Goal: Information Seeking & Learning: Learn about a topic

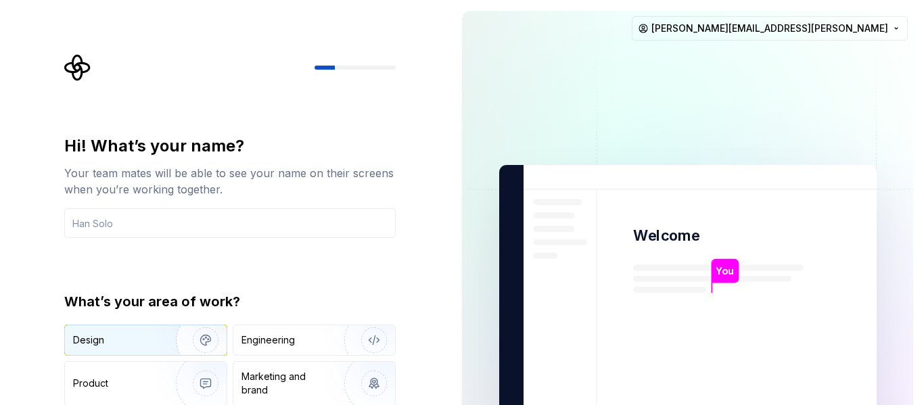
click at [129, 338] on div "Design" at bounding box center [115, 340] width 85 height 14
click at [130, 228] on input "text" at bounding box center [229, 223] width 331 height 30
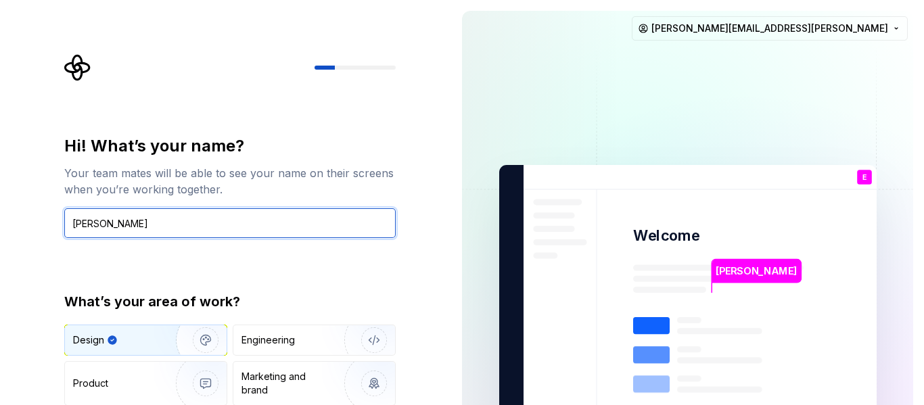
click at [381, 223] on input "[PERSON_NAME]" at bounding box center [229, 223] width 331 height 30
type input "[PERSON_NAME]"
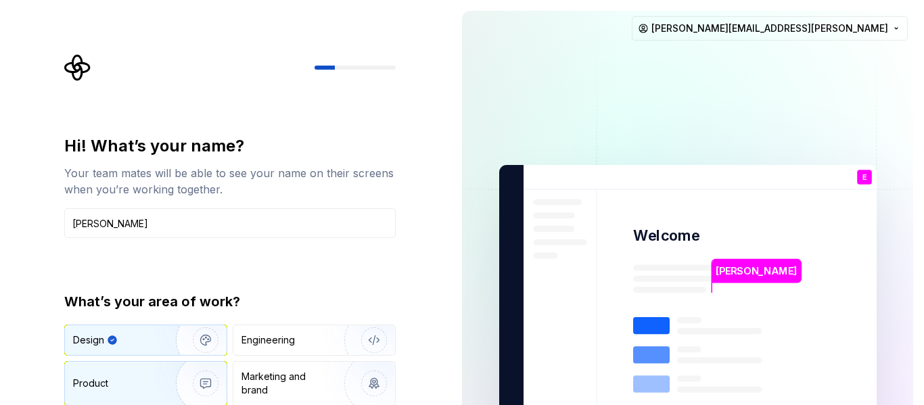
click at [134, 379] on div "Product" at bounding box center [117, 384] width 89 height 14
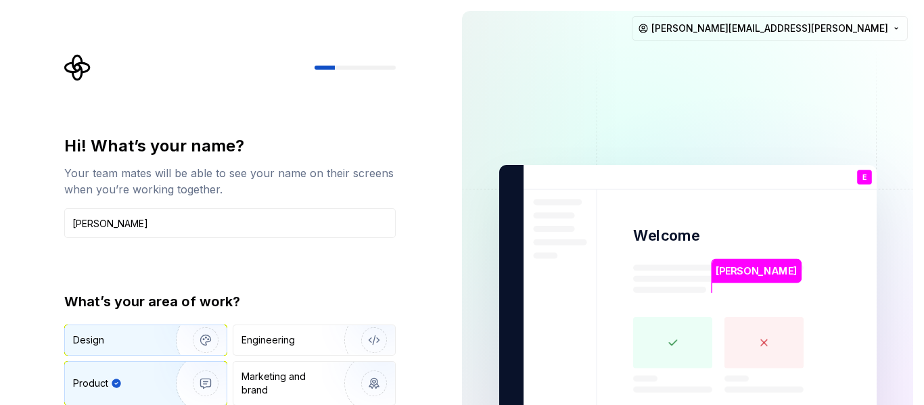
click at [166, 348] on img "button" at bounding box center [197, 340] width 87 height 91
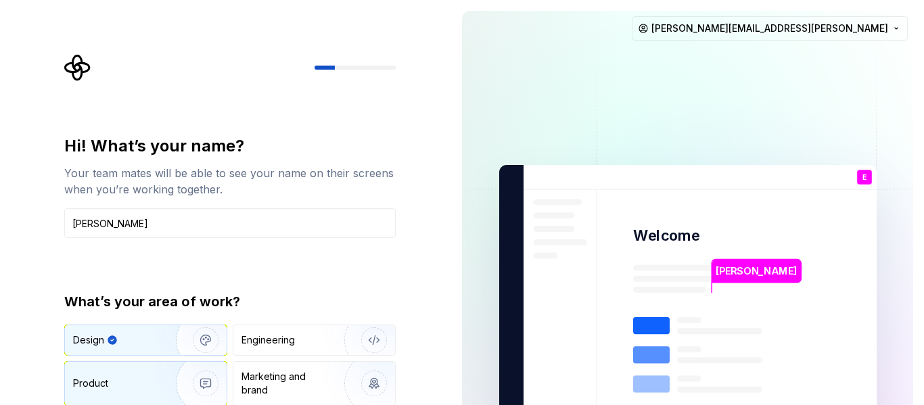
click at [159, 377] on img "button" at bounding box center [197, 383] width 87 height 91
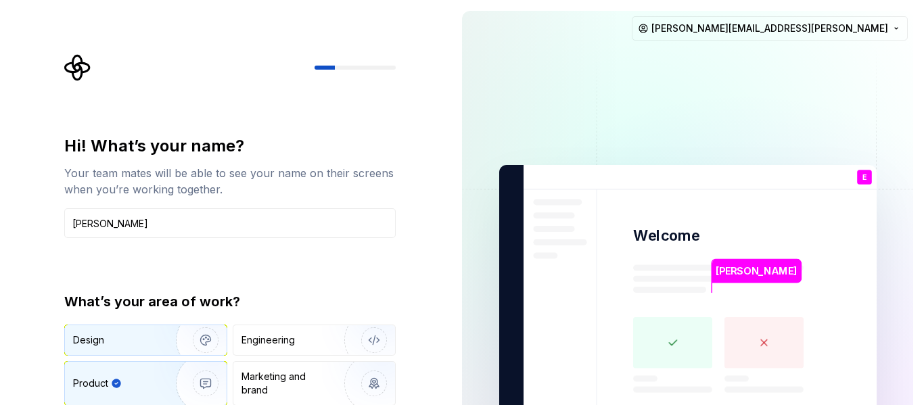
click at [158, 338] on img "button" at bounding box center [197, 340] width 87 height 91
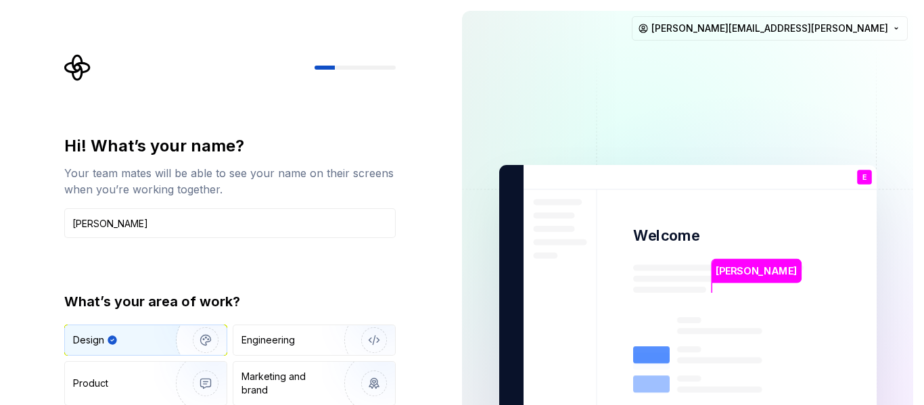
click at [348, 73] on div at bounding box center [229, 67] width 331 height 27
click at [228, 161] on div "Hi! What’s your name? Your team mates will be able to see your name on their sc…" at bounding box center [229, 166] width 331 height 62
click at [169, 223] on input "[PERSON_NAME]" at bounding box center [229, 223] width 331 height 30
click at [175, 272] on div "Hi! What’s your name? Your team mates will be able to see your name on their sc…" at bounding box center [229, 288] width 331 height 307
click at [703, 249] on img at bounding box center [688, 305] width 548 height 639
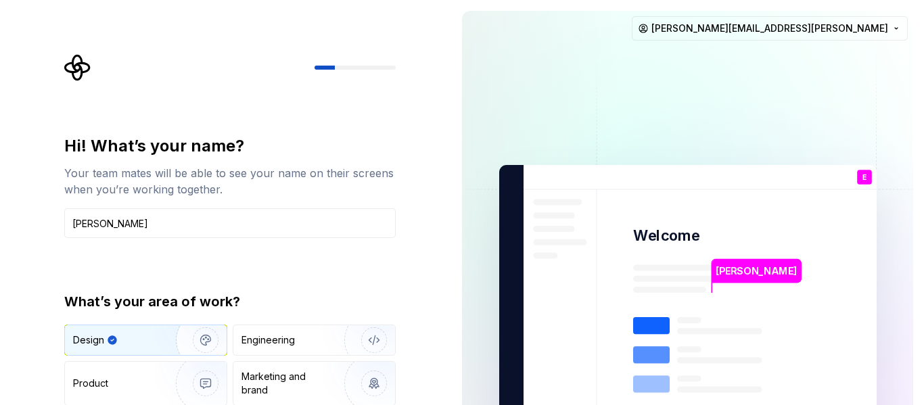
drag, startPoint x: 8, startPoint y: 58, endPoint x: 57, endPoint y: 68, distance: 49.7
click at [20, 59] on div "Hi! What’s your name? Your team mates will be able to see your name on their sc…" at bounding box center [225, 305] width 451 height 610
click at [64, 70] on icon "Supernova Logo" at bounding box center [77, 67] width 27 height 27
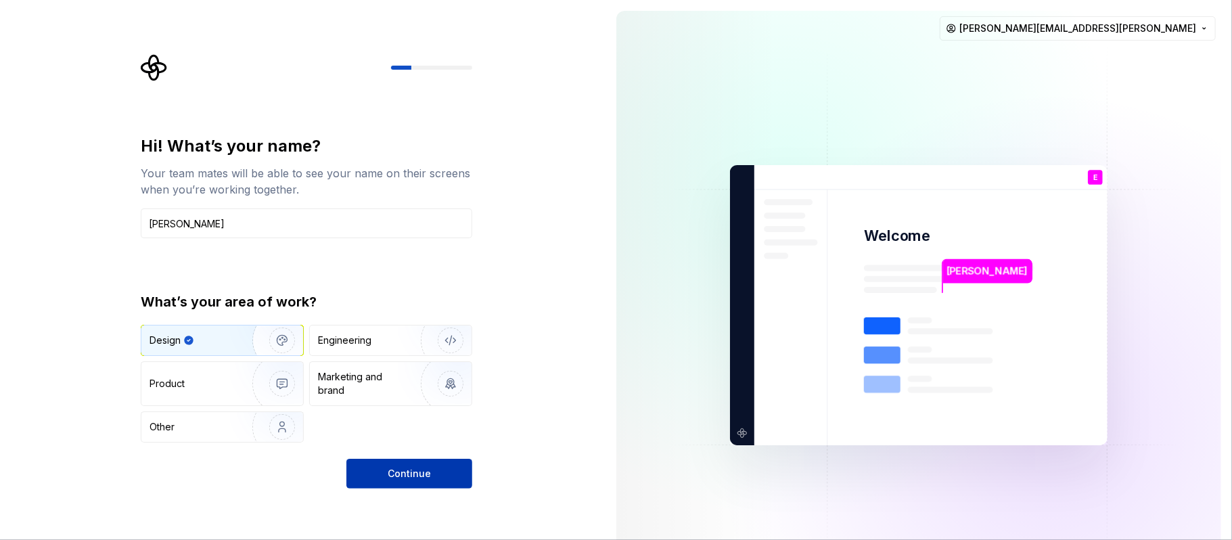
click at [386, 405] on button "Continue" at bounding box center [409, 474] width 126 height 30
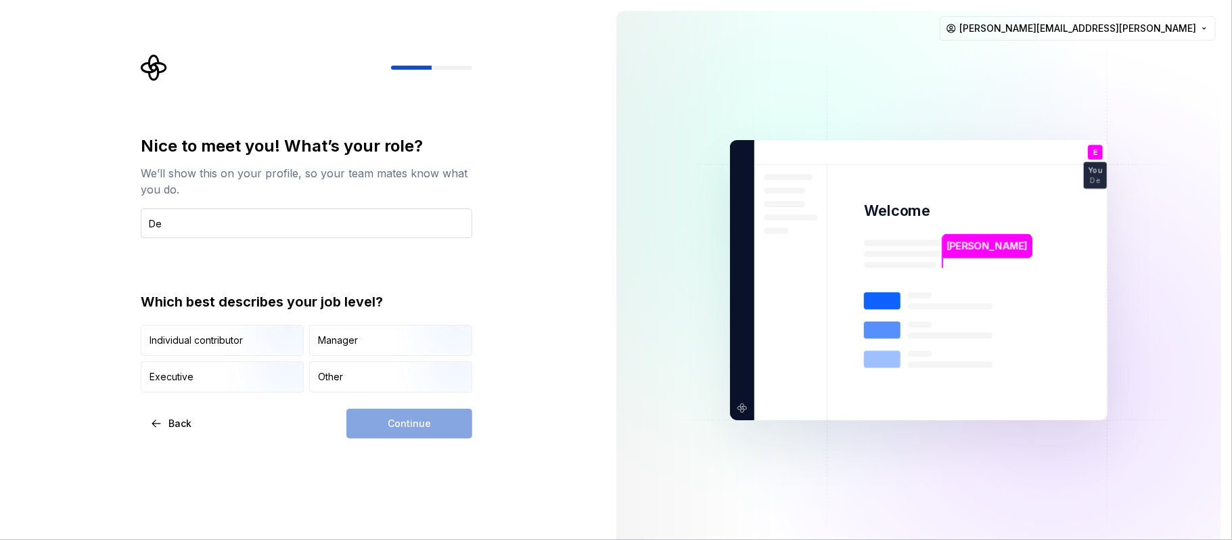
type input "D"
click at [187, 225] on input "Producto Designer" at bounding box center [306, 223] width 331 height 30
type input "Product Designer"
click at [298, 258] on div "Nice to meet you! What’s your role? We’ll show this on your profile, so your te…" at bounding box center [306, 263] width 331 height 257
click at [231, 340] on img "button" at bounding box center [270, 357] width 87 height 91
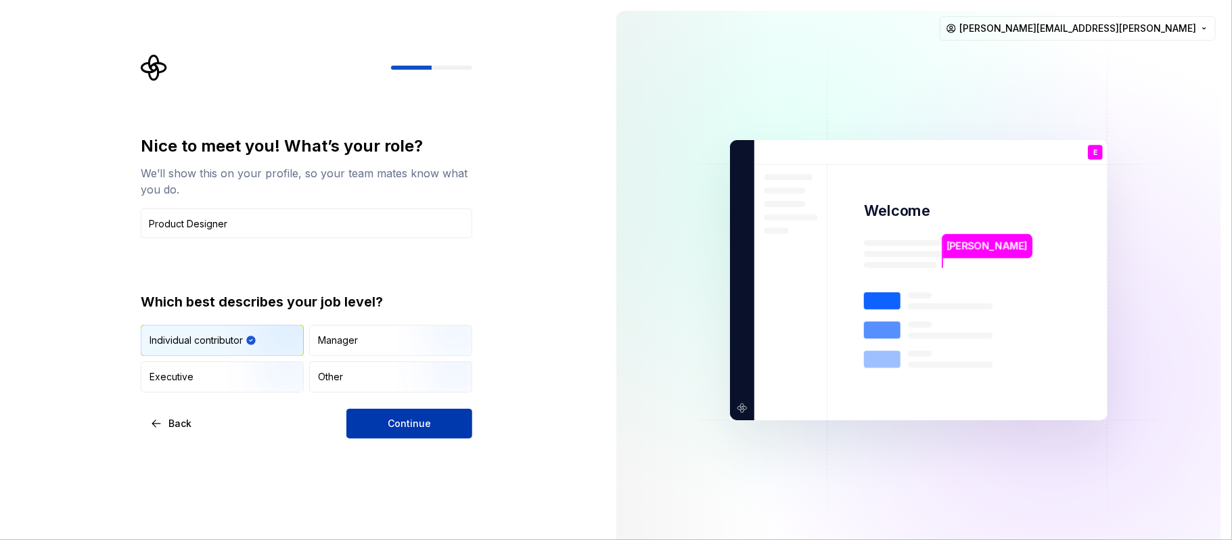
click at [385, 405] on button "Continue" at bounding box center [409, 424] width 126 height 30
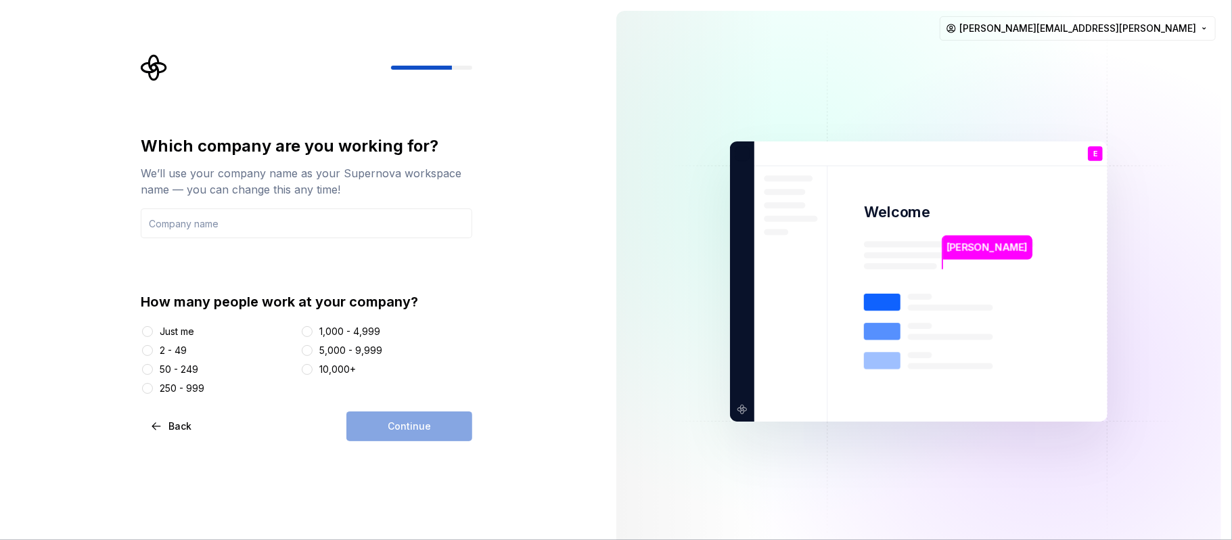
click at [185, 372] on div "50 - 249" at bounding box center [179, 370] width 39 height 14
click at [153, 372] on button "50 - 249" at bounding box center [147, 369] width 11 height 11
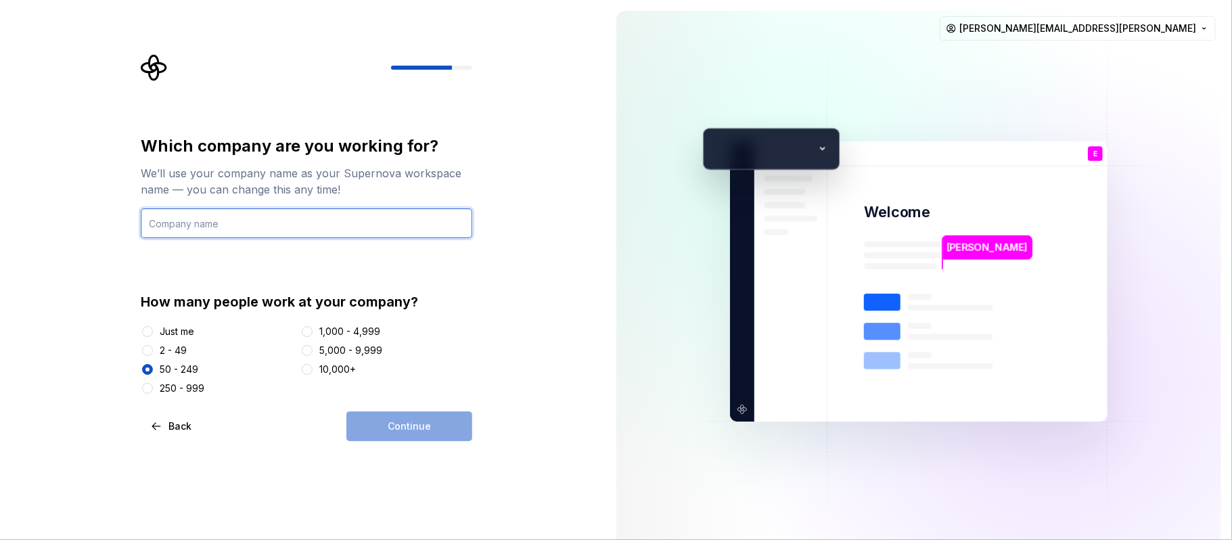
click at [208, 220] on input "text" at bounding box center [306, 223] width 331 height 30
type input "webjump"
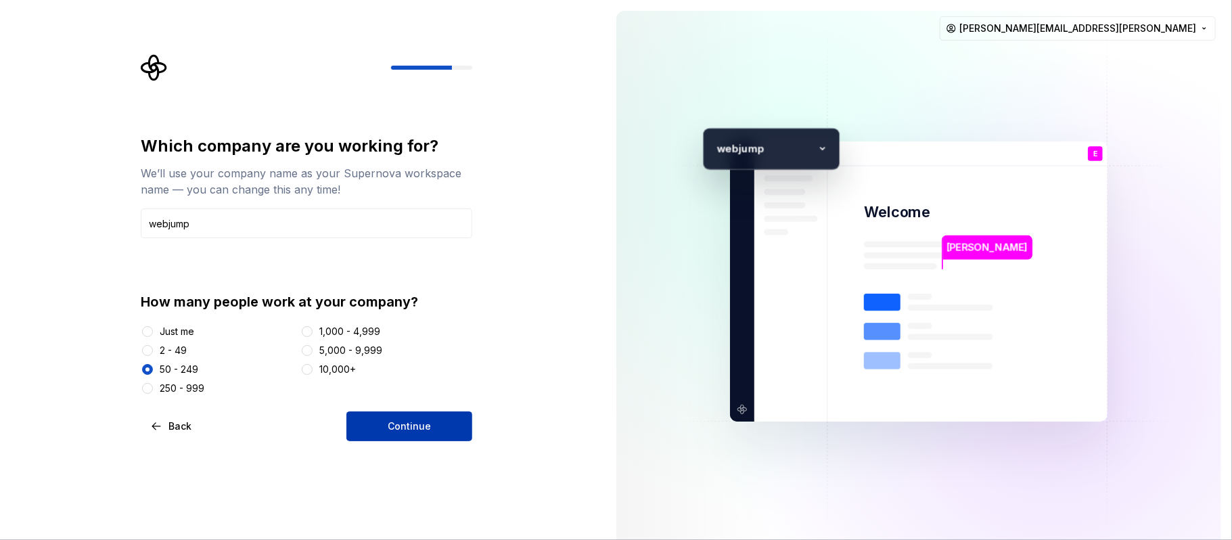
click at [407, 405] on span "Continue" at bounding box center [409, 426] width 43 height 14
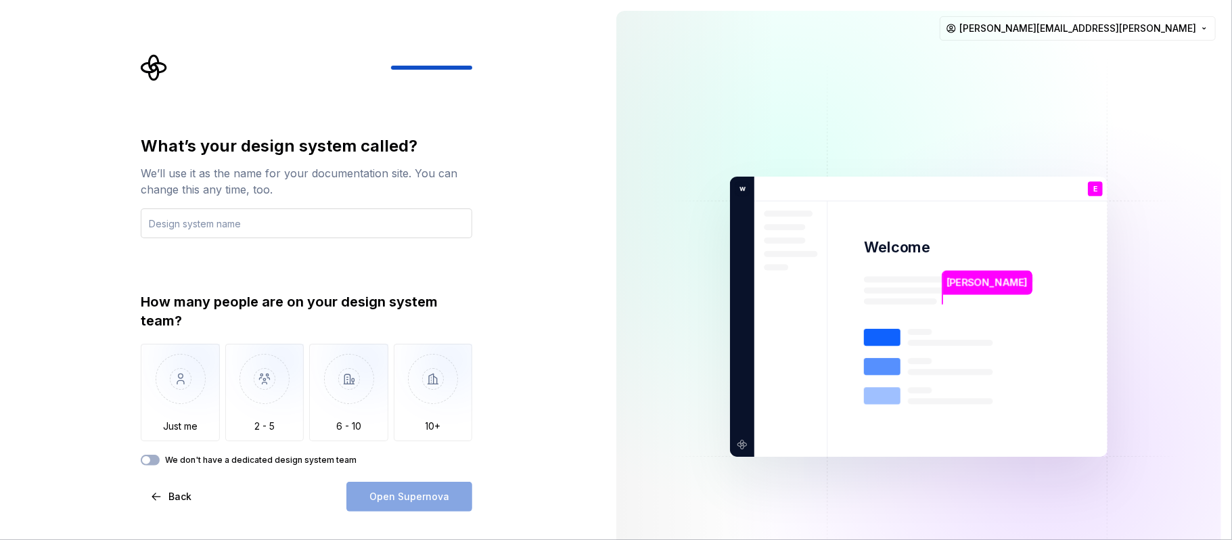
click at [189, 217] on input "text" at bounding box center [306, 223] width 331 height 30
drag, startPoint x: 175, startPoint y: 228, endPoint x: 183, endPoint y: 234, distance: 10.1
click at [175, 227] on input "Defaul_teste" at bounding box center [306, 223] width 331 height 30
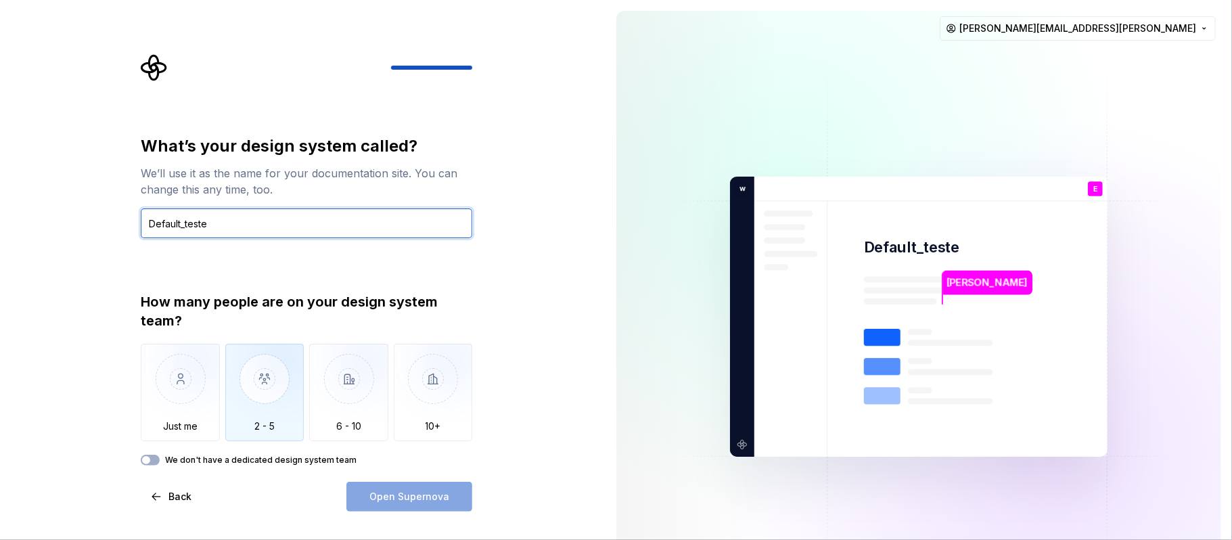
type input "Default_teste"
click at [260, 361] on img "button" at bounding box center [264, 389] width 79 height 91
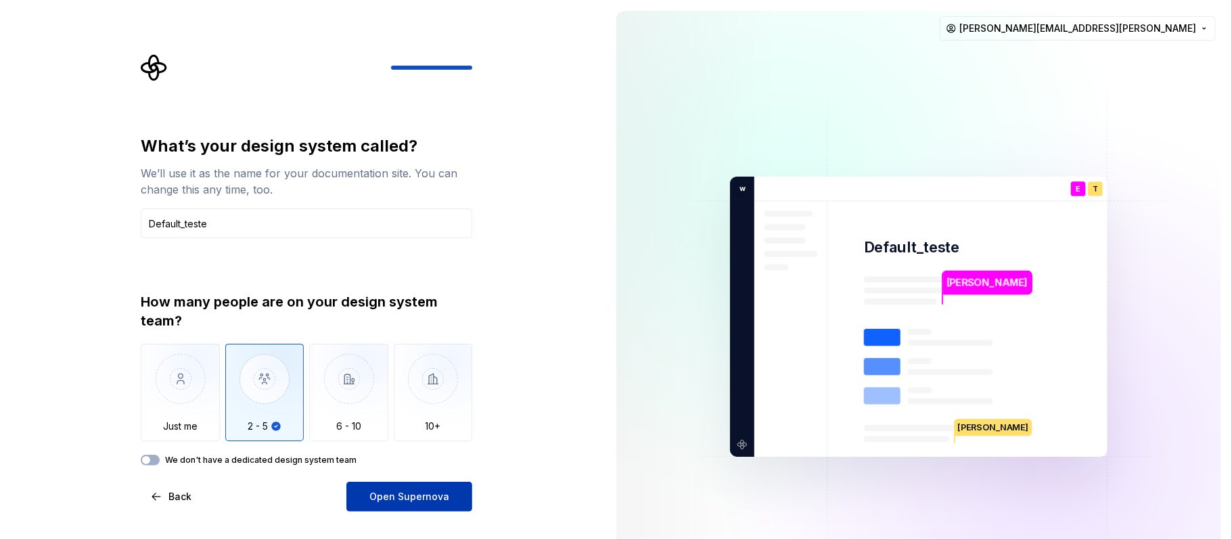
click at [399, 405] on span "Open Supernova" at bounding box center [409, 497] width 80 height 14
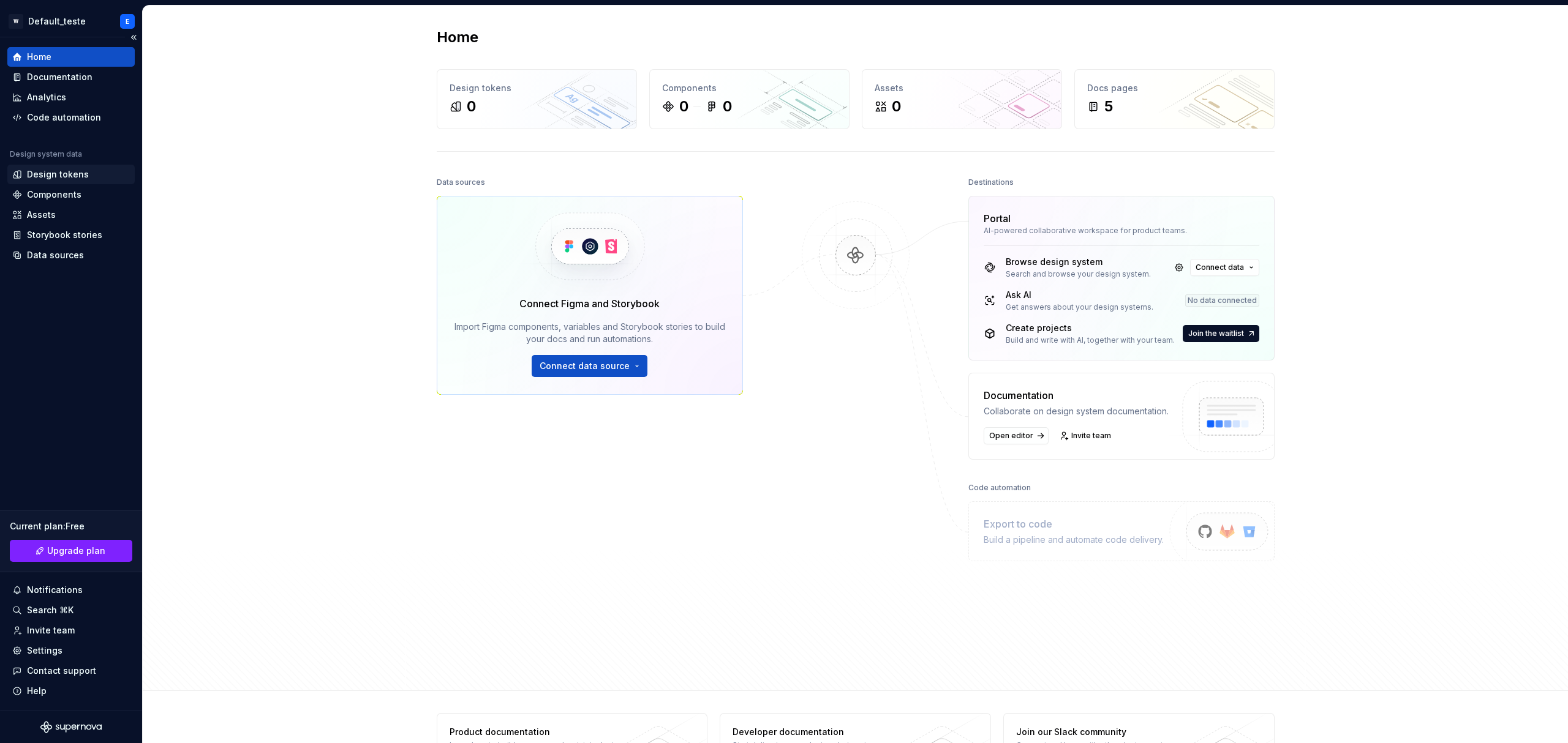
click at [47, 179] on div "Design tokens" at bounding box center [58, 175] width 62 height 13
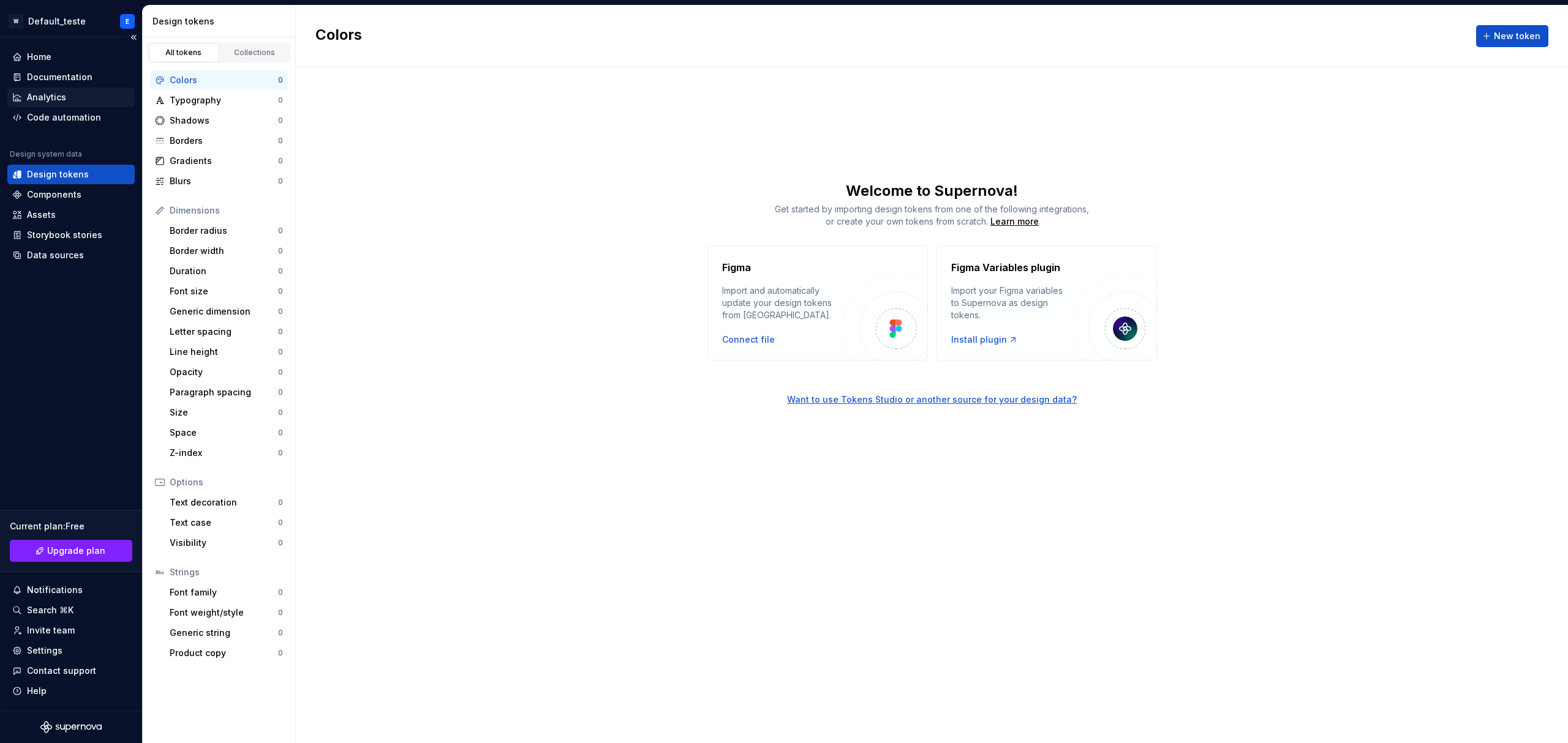
click at [50, 94] on div "Analytics" at bounding box center [46, 98] width 39 height 13
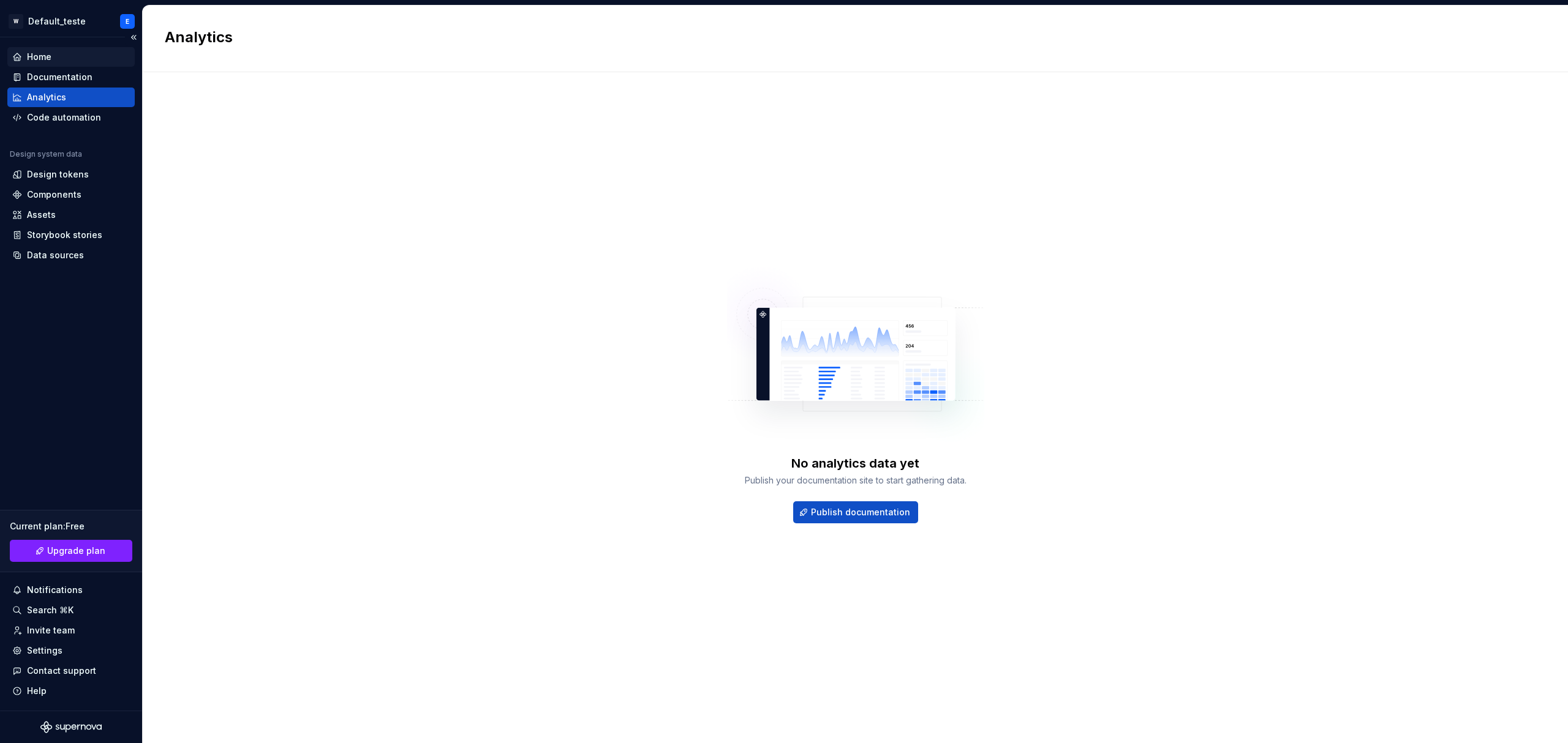
click at [49, 60] on div "Home" at bounding box center [39, 57] width 24 height 13
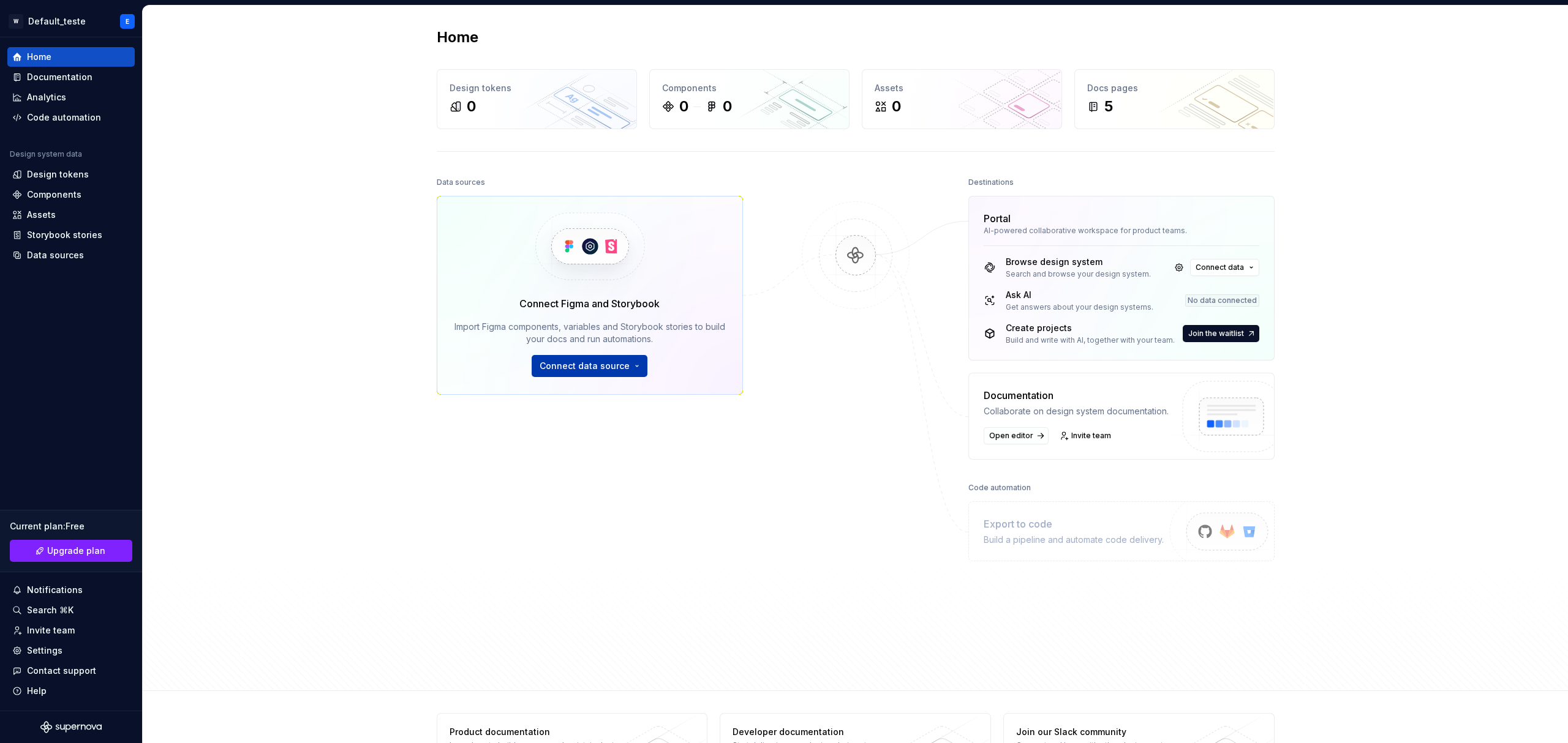
click at [599, 363] on span "Connect data source" at bounding box center [584, 367] width 90 height 13
click at [578, 367] on div "Figma library" at bounding box center [579, 395] width 55 height 13
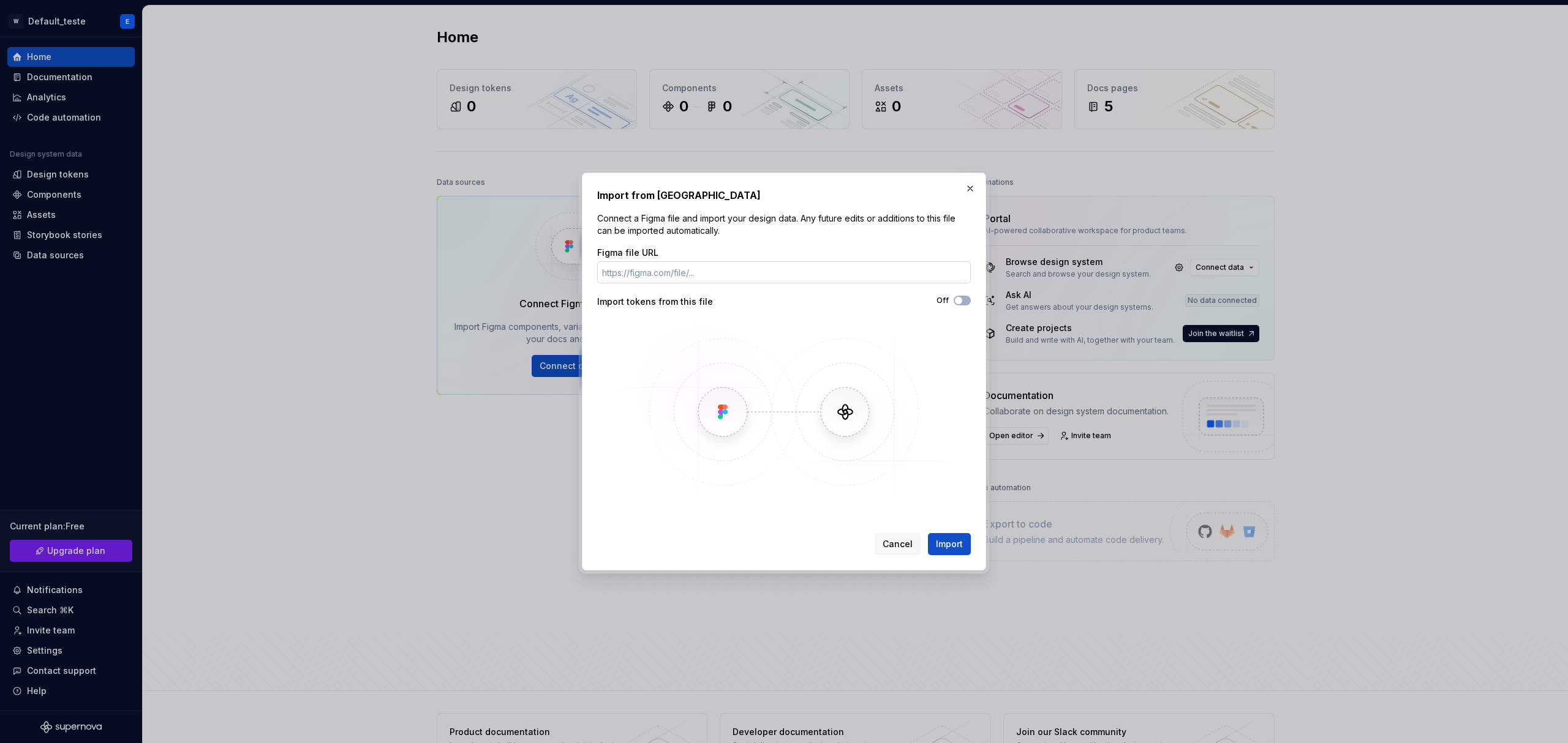
click at [716, 268] on input "Figma file URL" at bounding box center [784, 272] width 374 height 22
click at [836, 192] on button "button" at bounding box center [970, 188] width 17 height 17
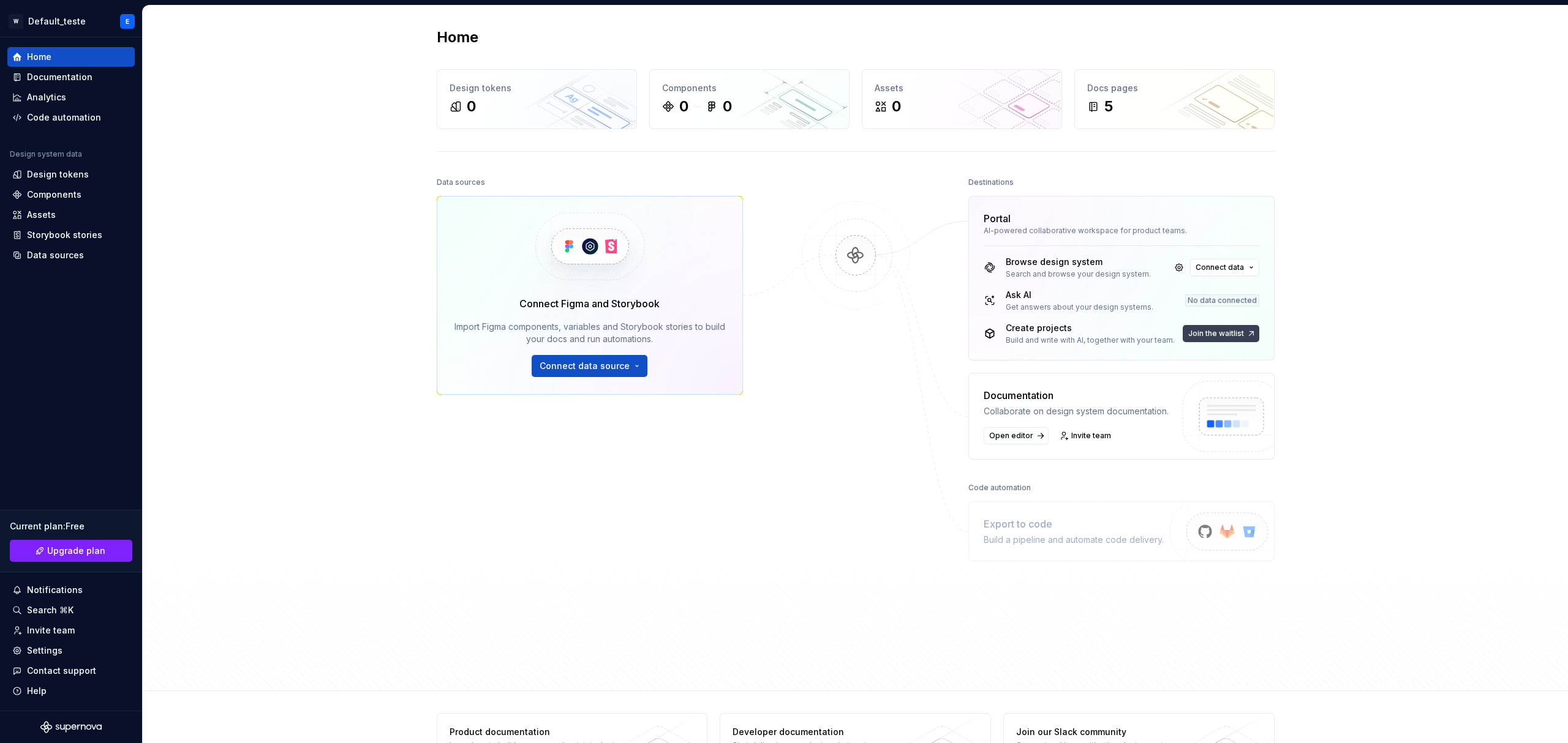
click at [836, 331] on span "Join the waitlist" at bounding box center [1216, 333] width 56 height 10
click at [836, 270] on span "Connect data" at bounding box center [1219, 267] width 48 height 10
click at [59, 177] on div "Design tokens" at bounding box center [58, 175] width 62 height 13
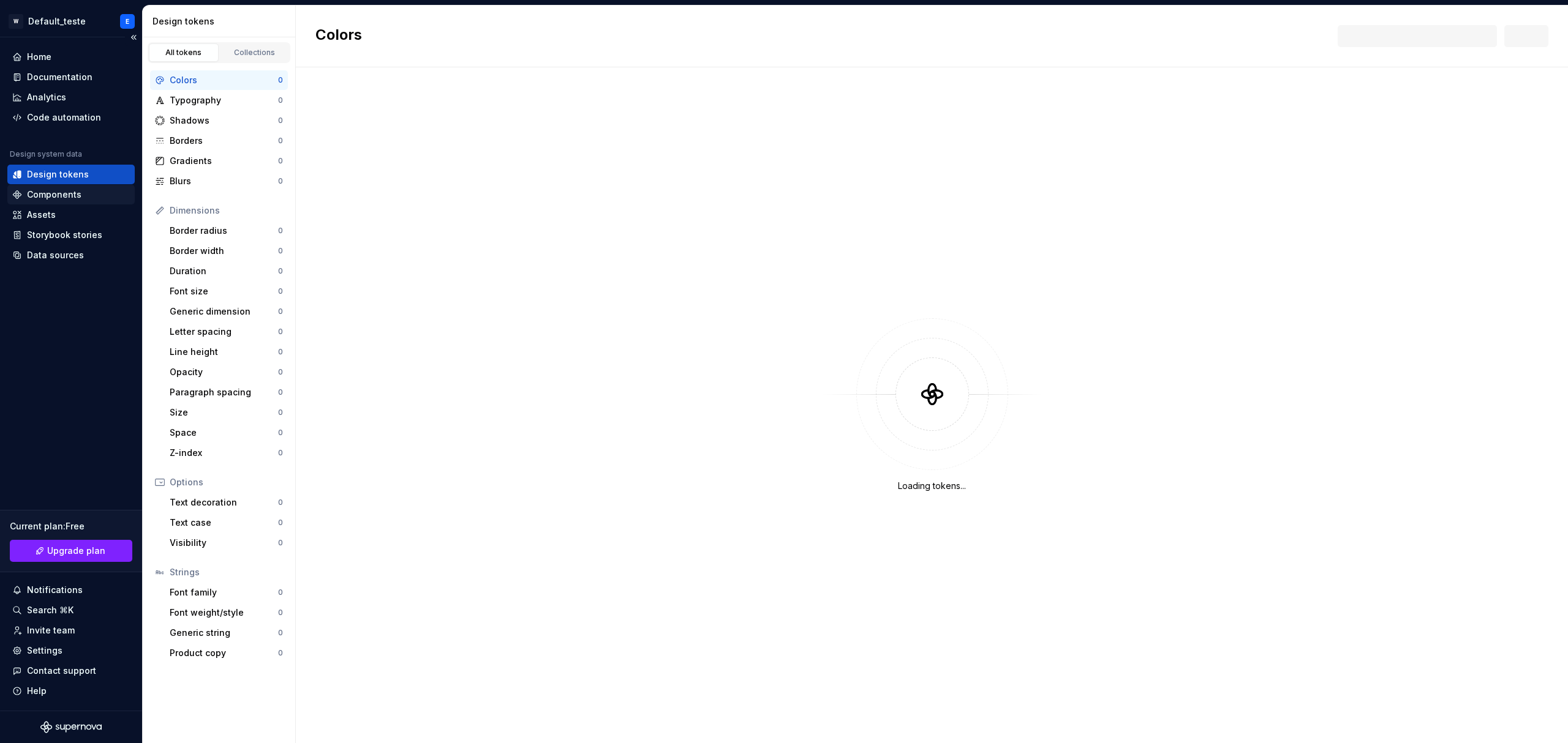
click at [63, 192] on div "Components" at bounding box center [54, 195] width 54 height 13
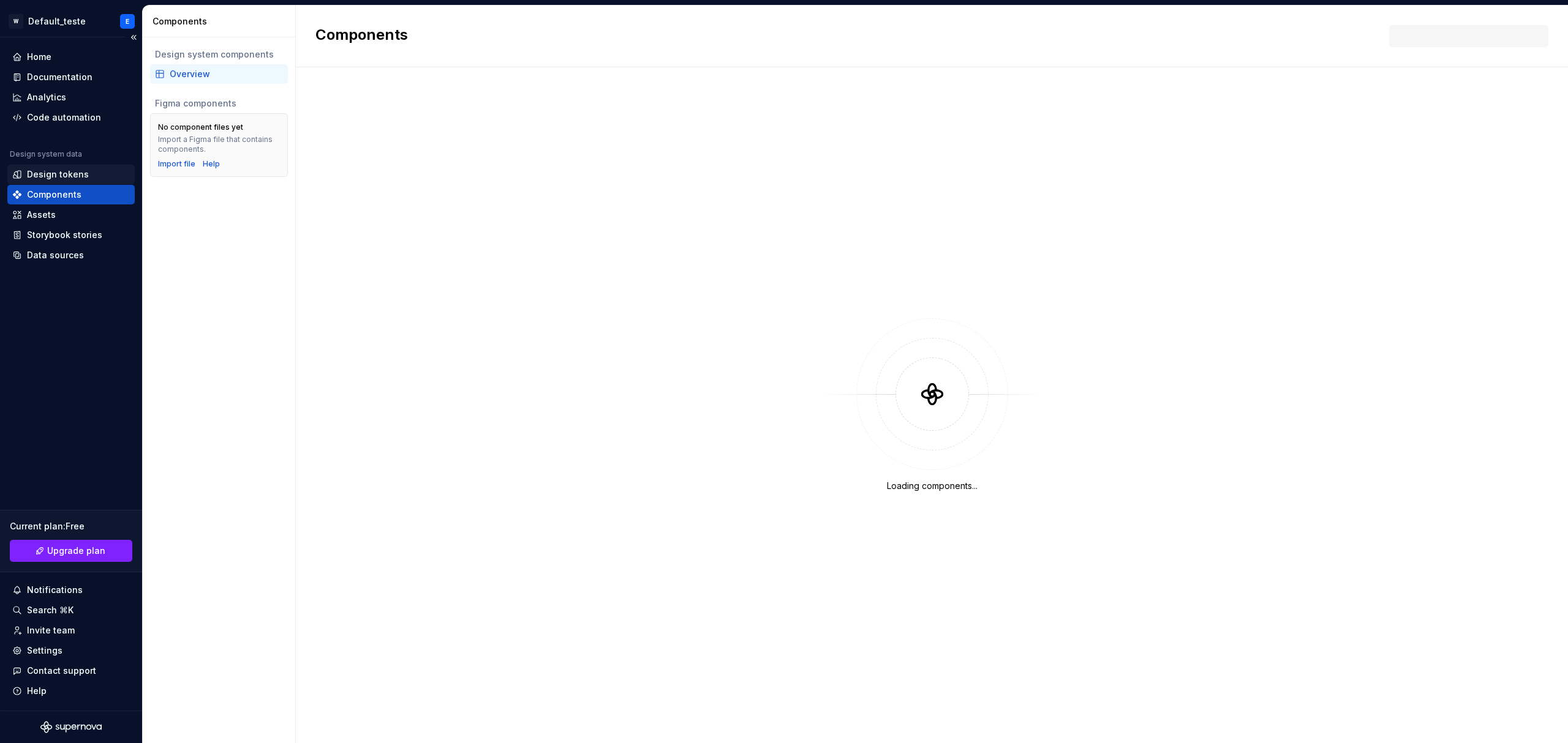
click at [55, 176] on div "Design tokens" at bounding box center [58, 175] width 62 height 13
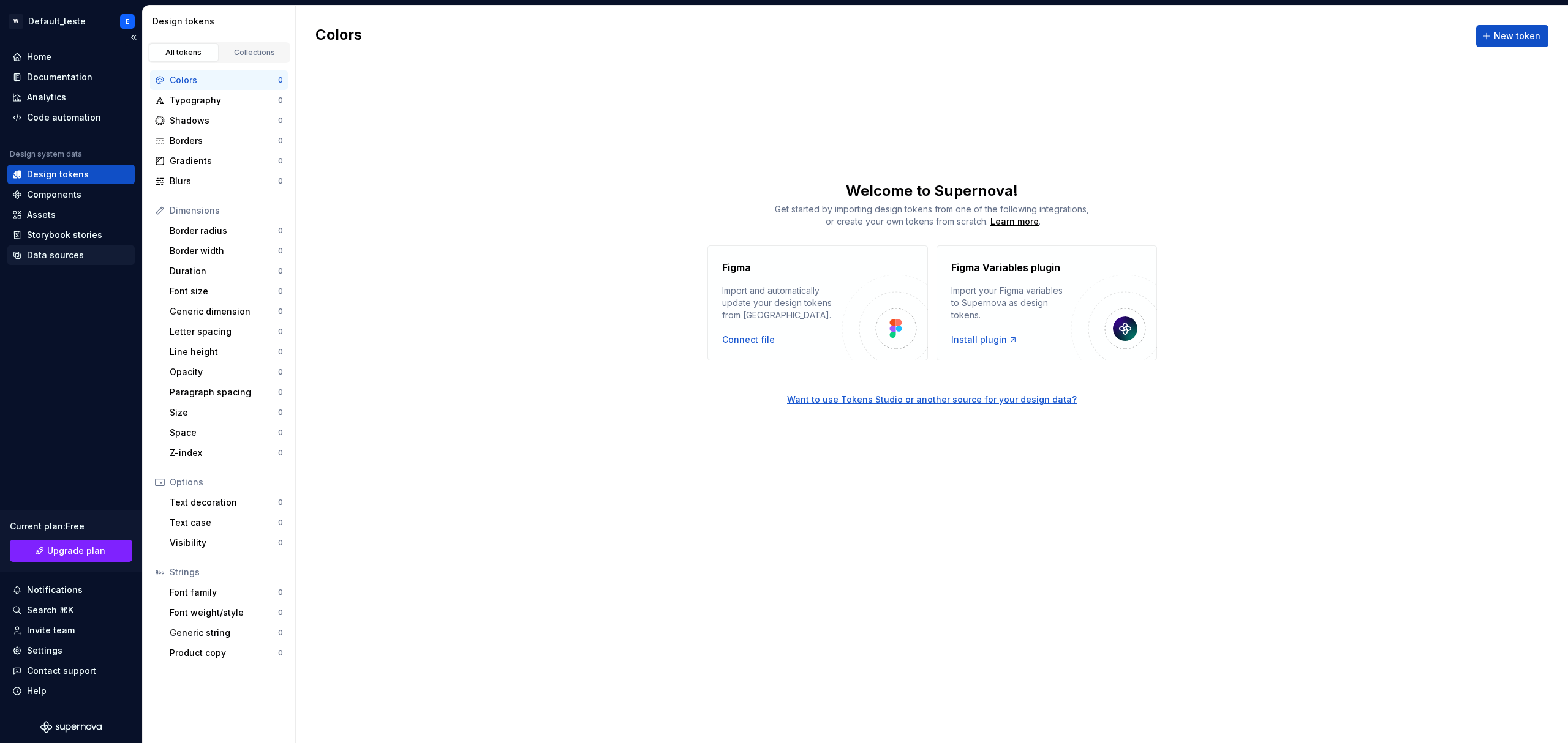
click at [56, 256] on div "Data sources" at bounding box center [55, 255] width 57 height 13
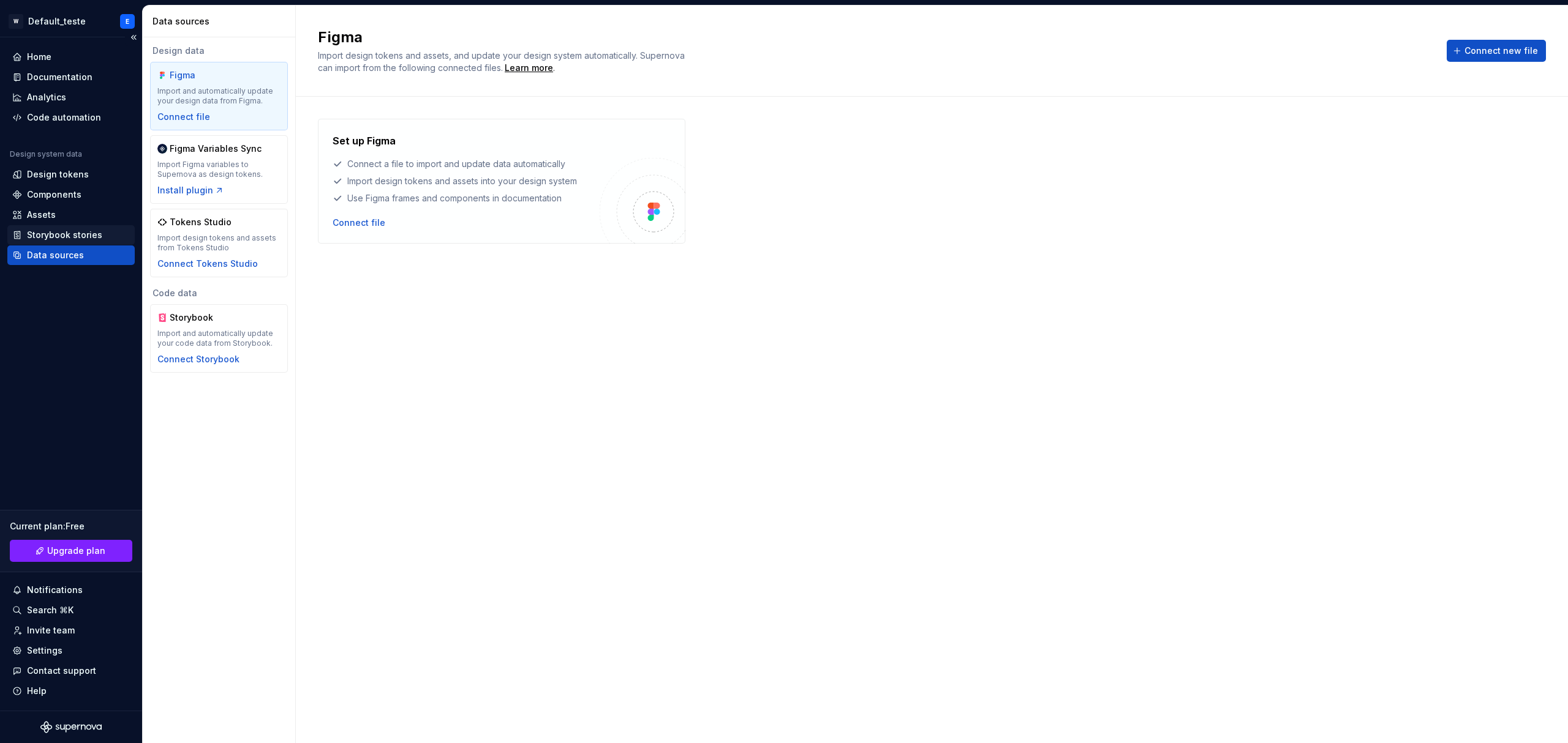
click at [29, 228] on div "Storybook stories" at bounding box center [71, 235] width 128 height 20
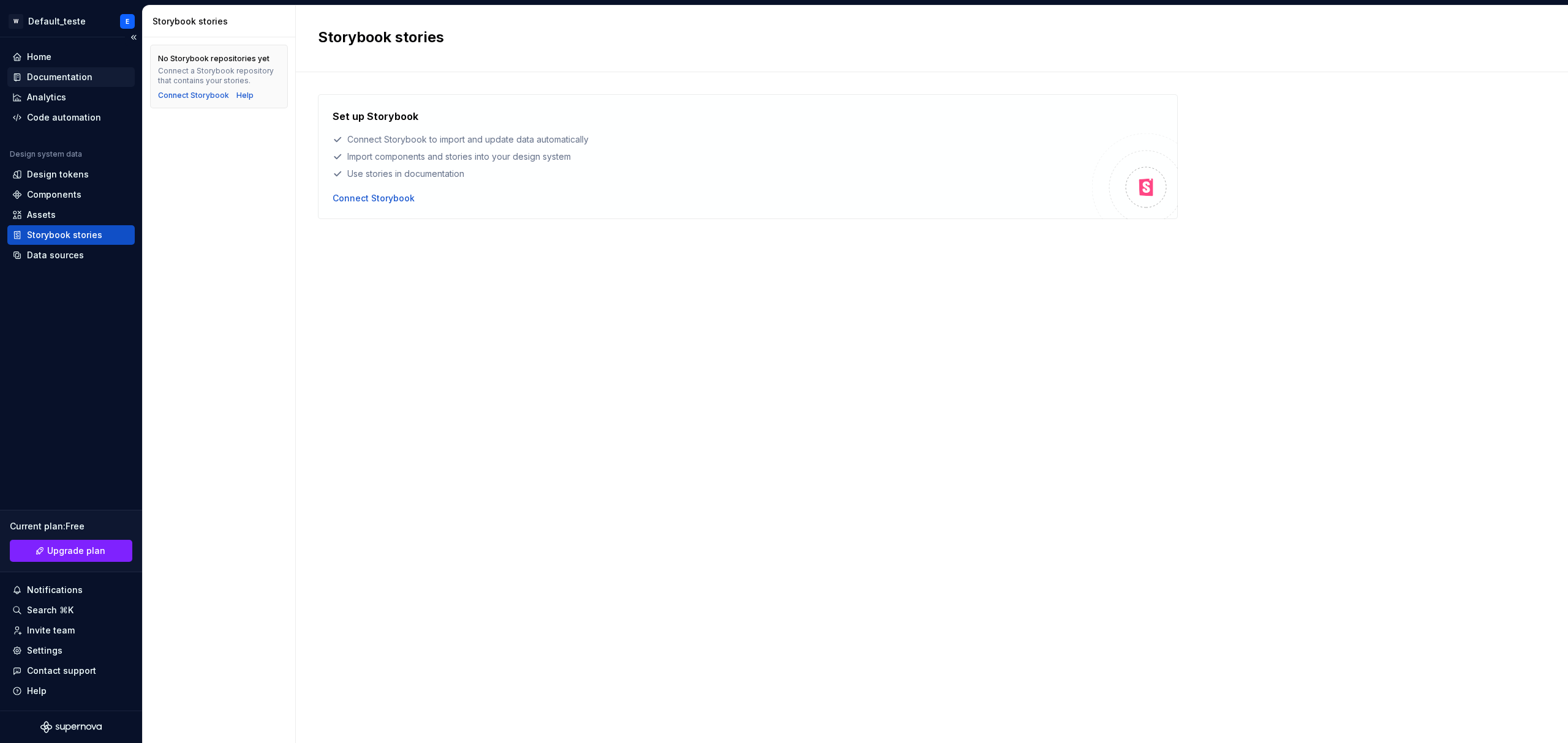
click at [43, 82] on div "Documentation" at bounding box center [60, 77] width 65 height 13
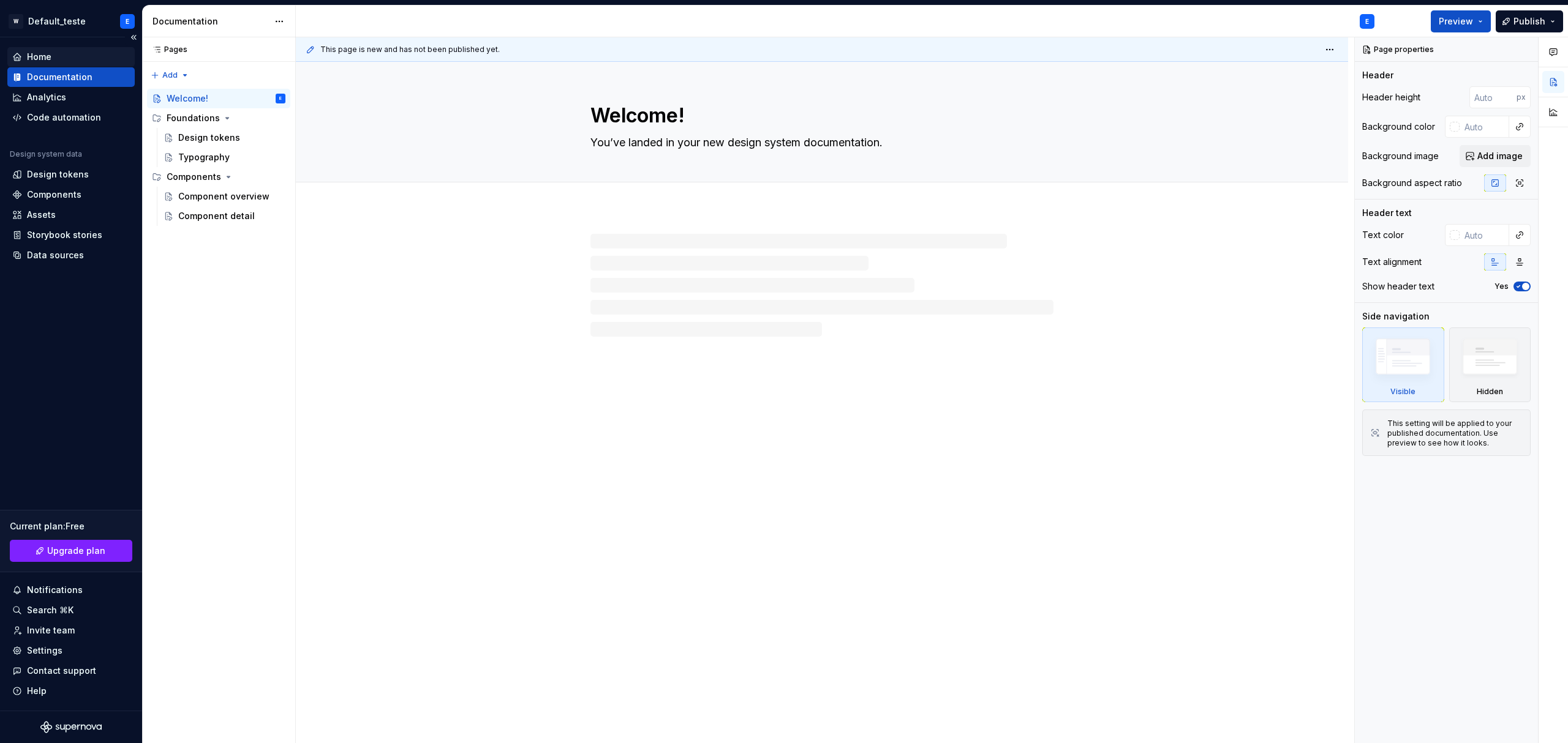
click at [44, 60] on div "Home" at bounding box center [39, 57] width 24 height 13
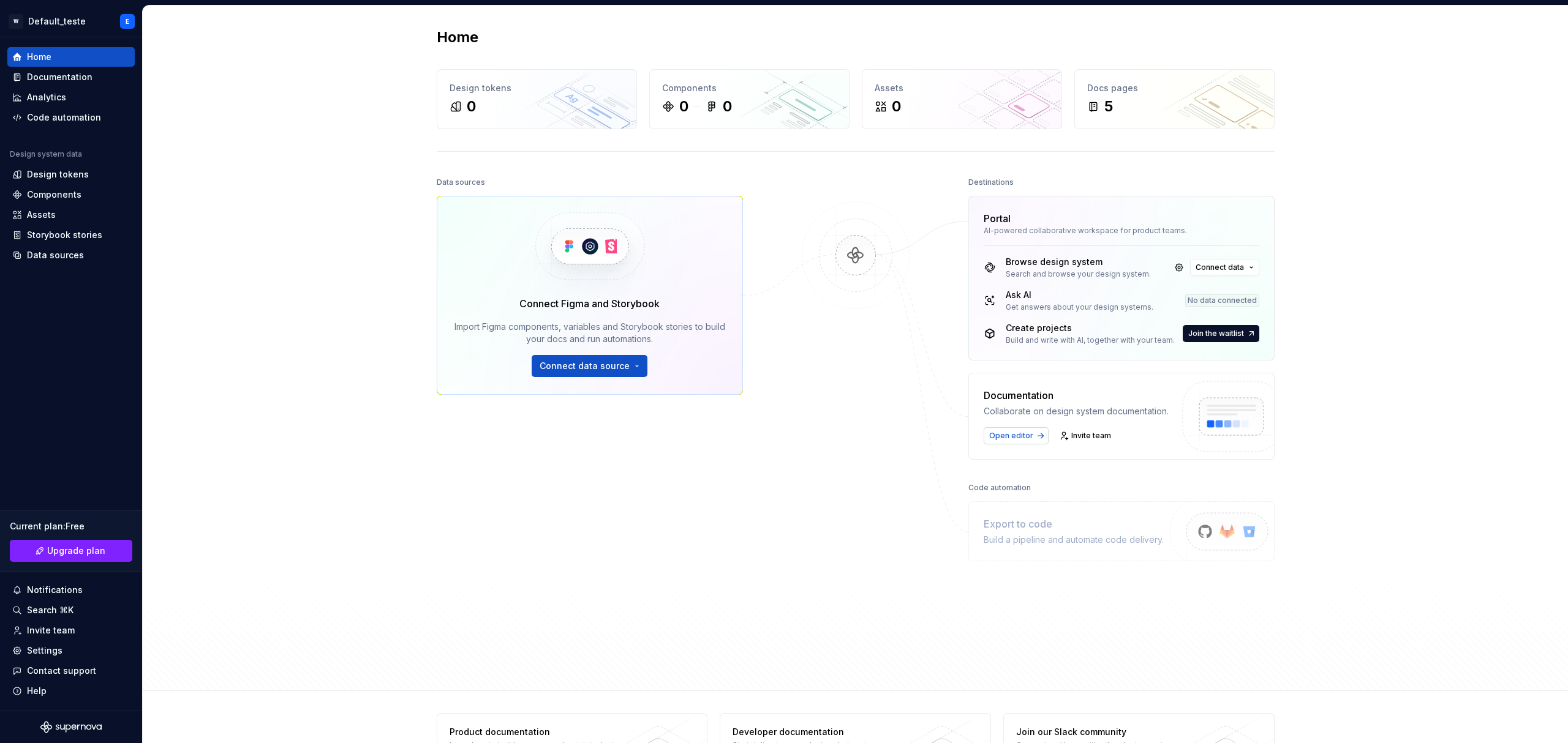
click at [836, 367] on span "Open editor" at bounding box center [1010, 435] width 44 height 10
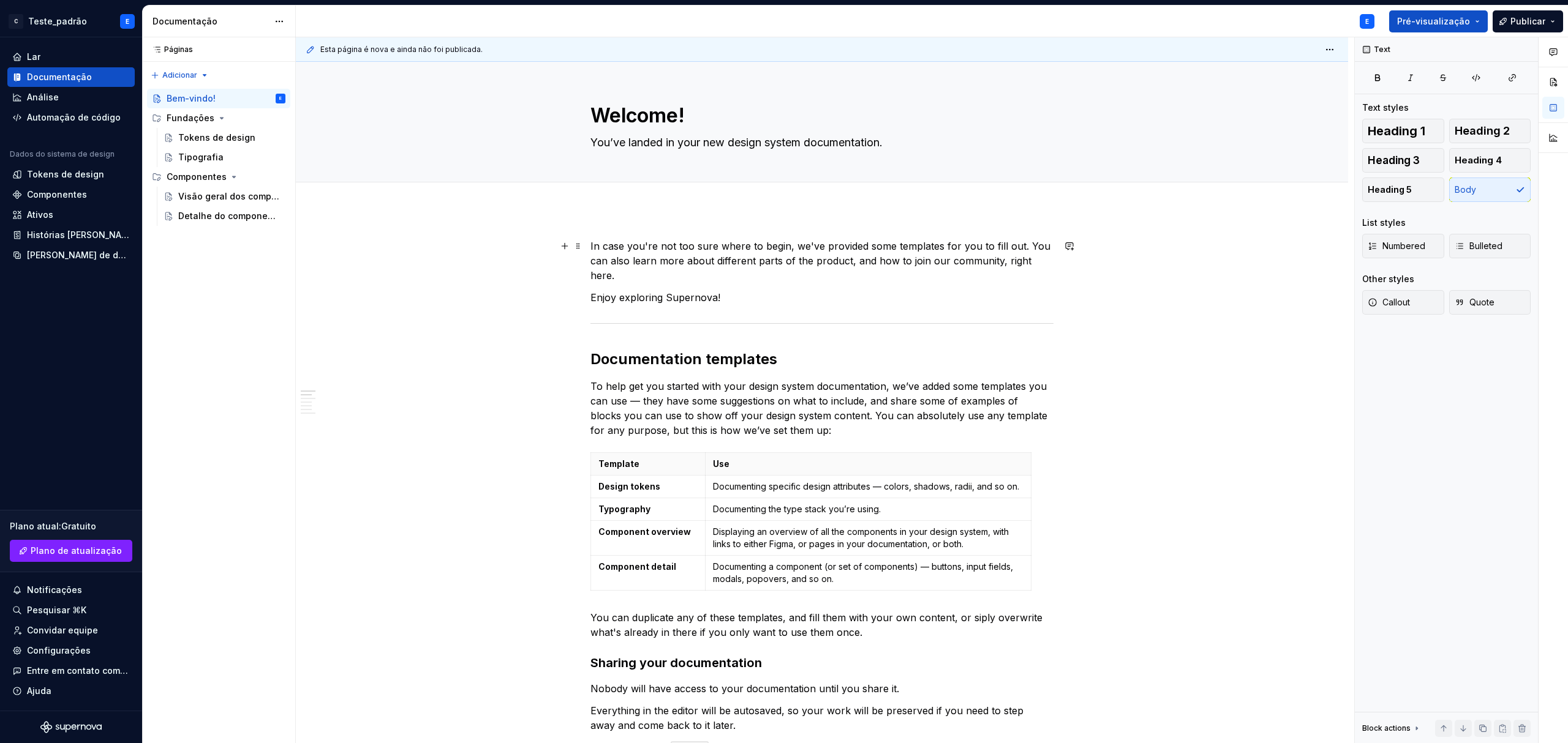
click at [794, 252] on p "In case you're not too sure where to begin, we've provided some templates for y…" at bounding box center [821, 261] width 463 height 44
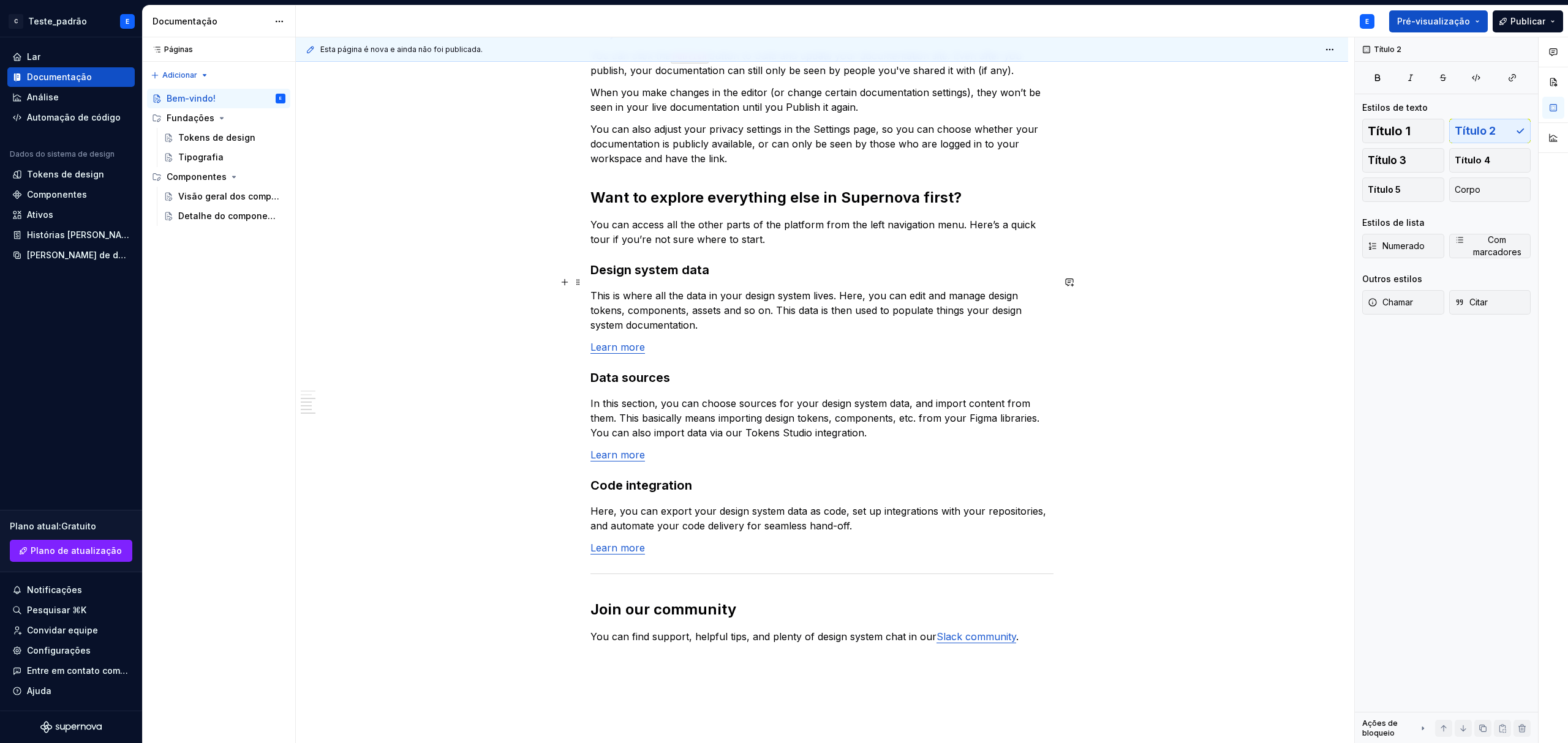
scroll to position [735, 0]
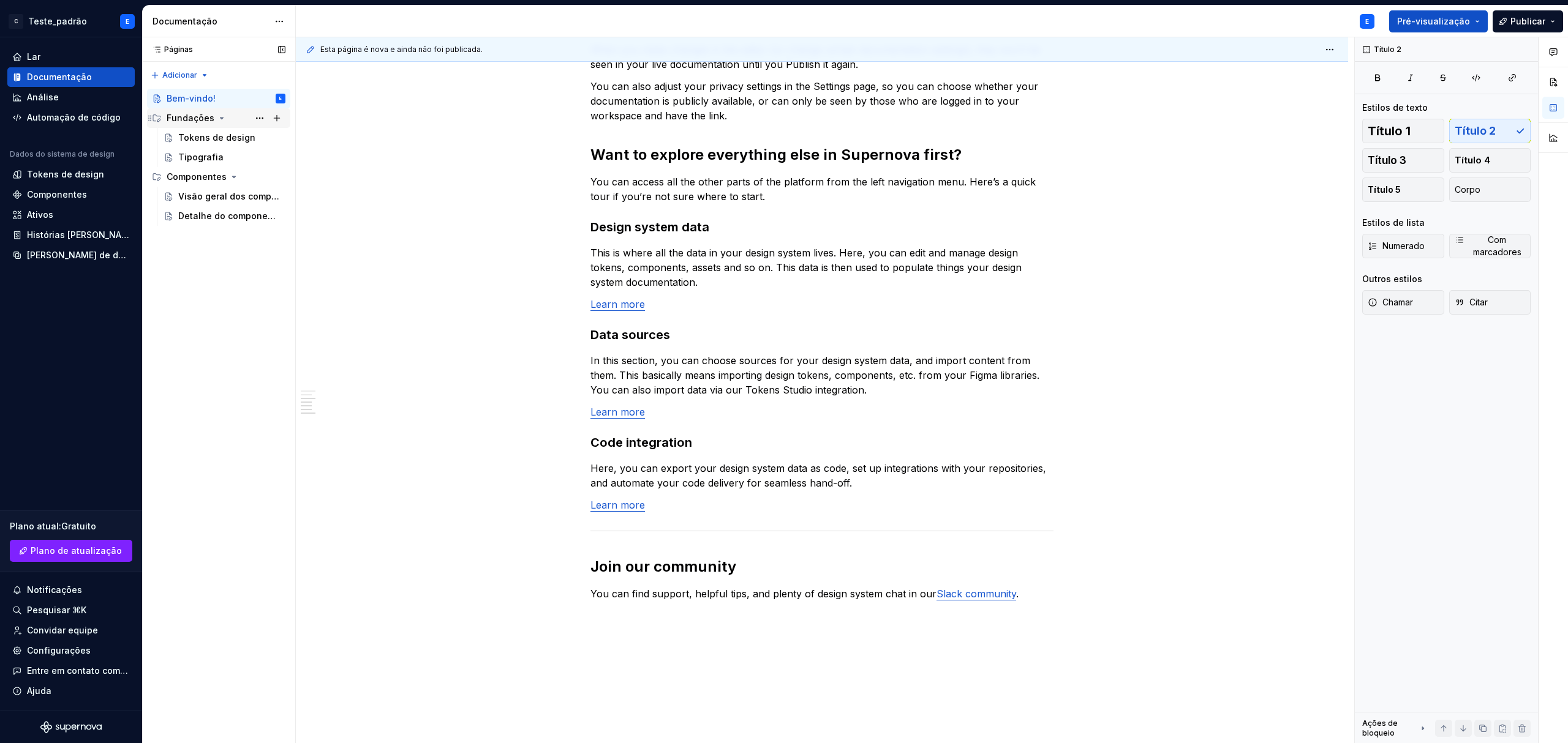
click at [181, 118] on font "Fundações" at bounding box center [190, 117] width 48 height 10
click at [186, 121] on font "Fundações" at bounding box center [190, 117] width 48 height 10
click at [191, 139] on div "Design tokens" at bounding box center [209, 138] width 62 height 13
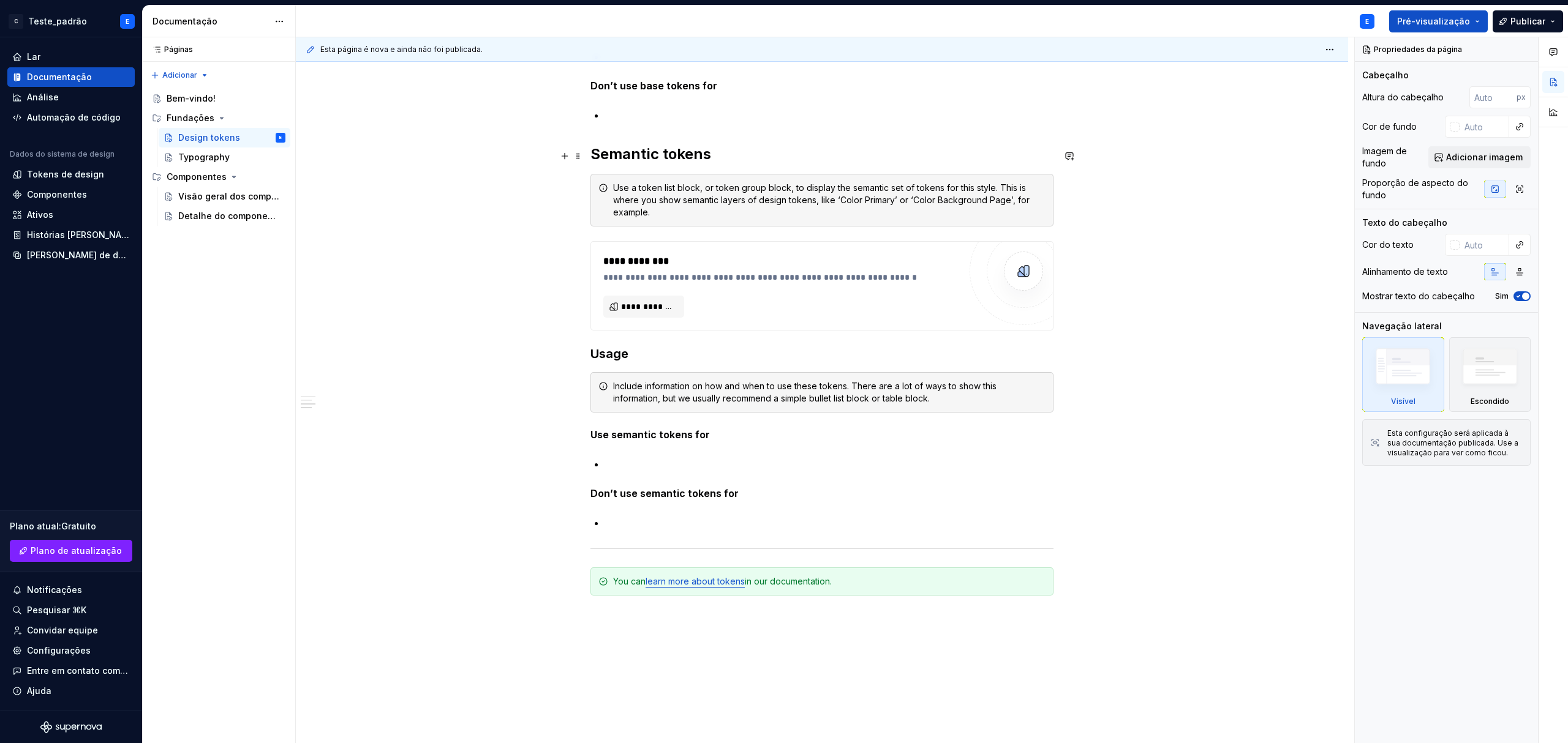
scroll to position [735, 0]
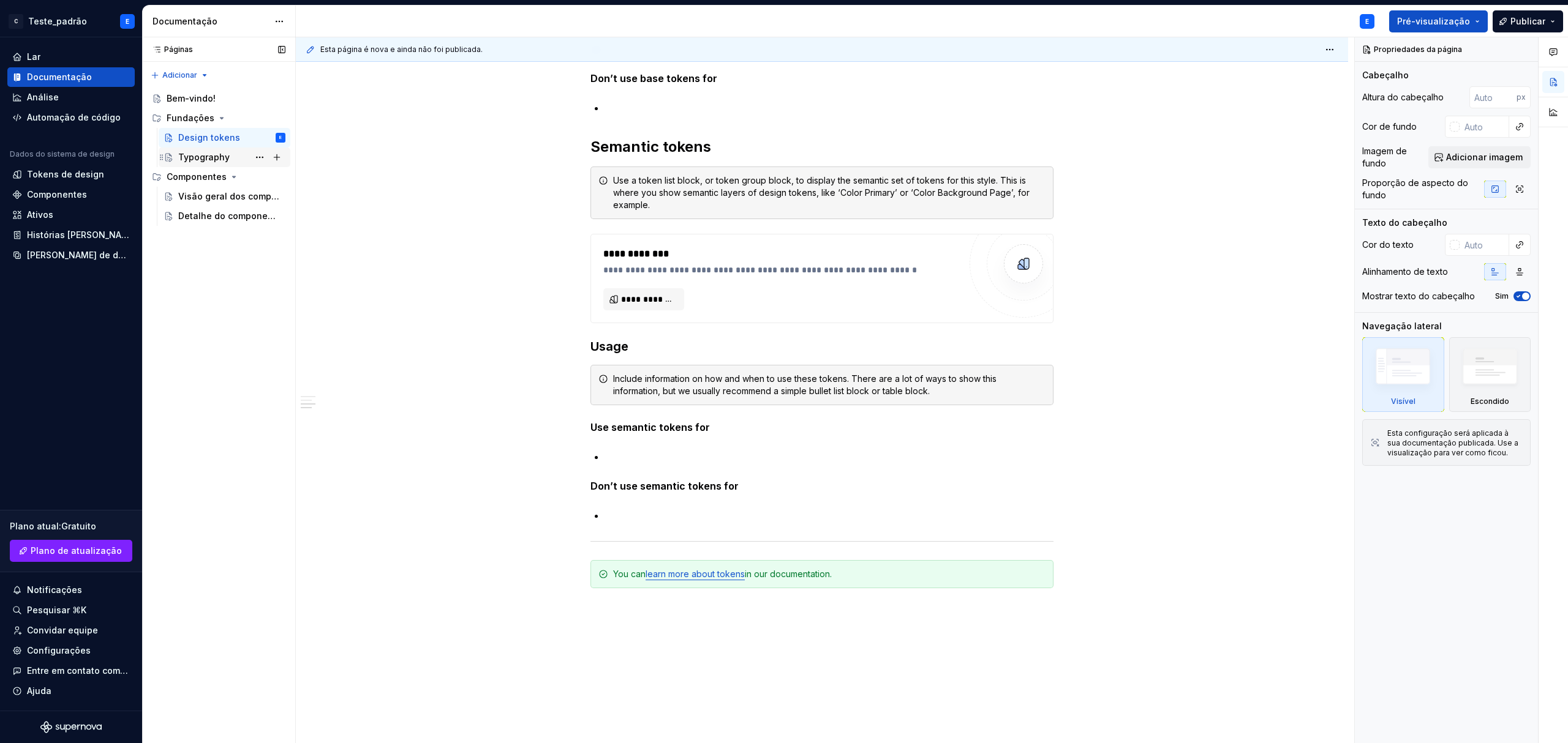
click at [177, 158] on div "Typography" at bounding box center [225, 157] width 122 height 17
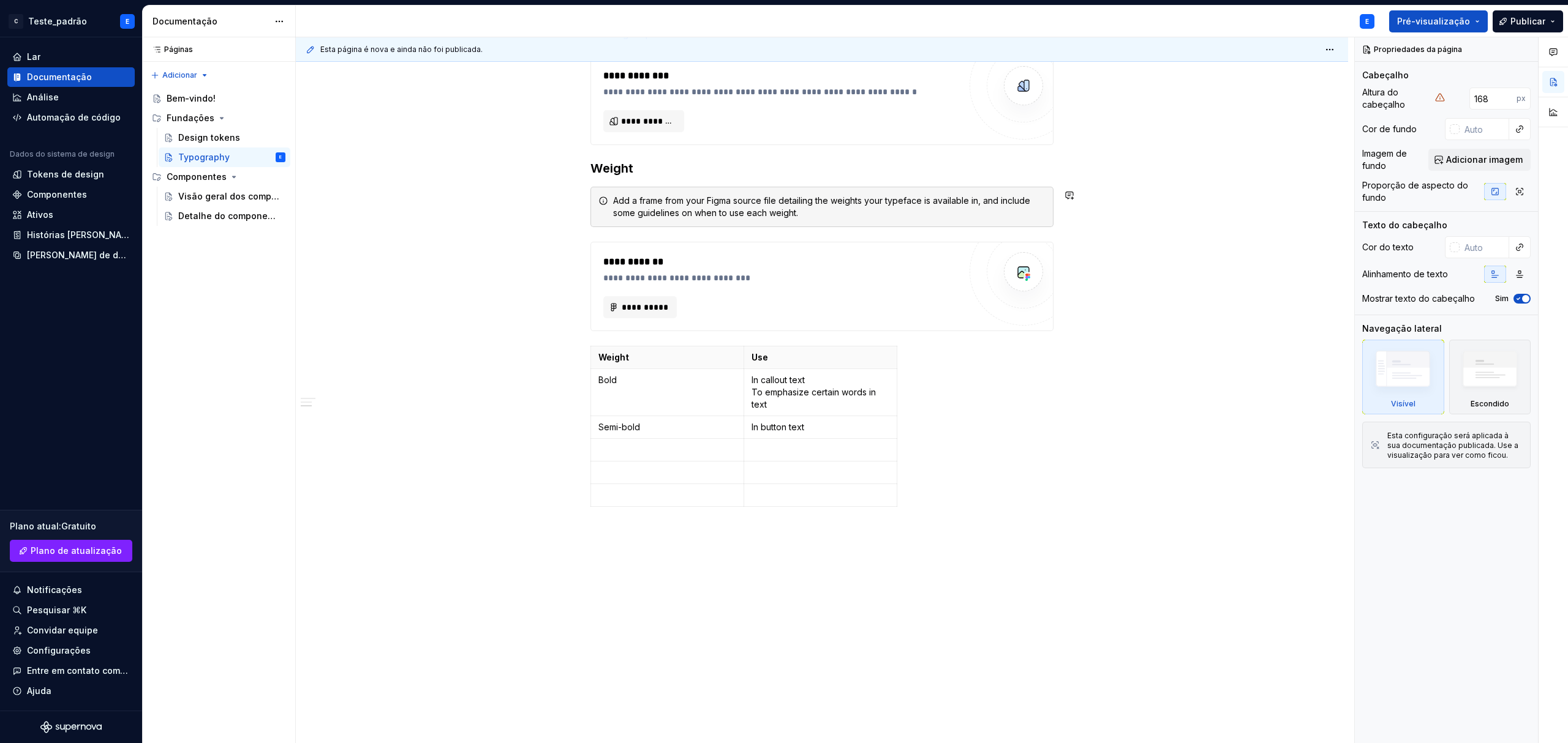
scroll to position [709, 0]
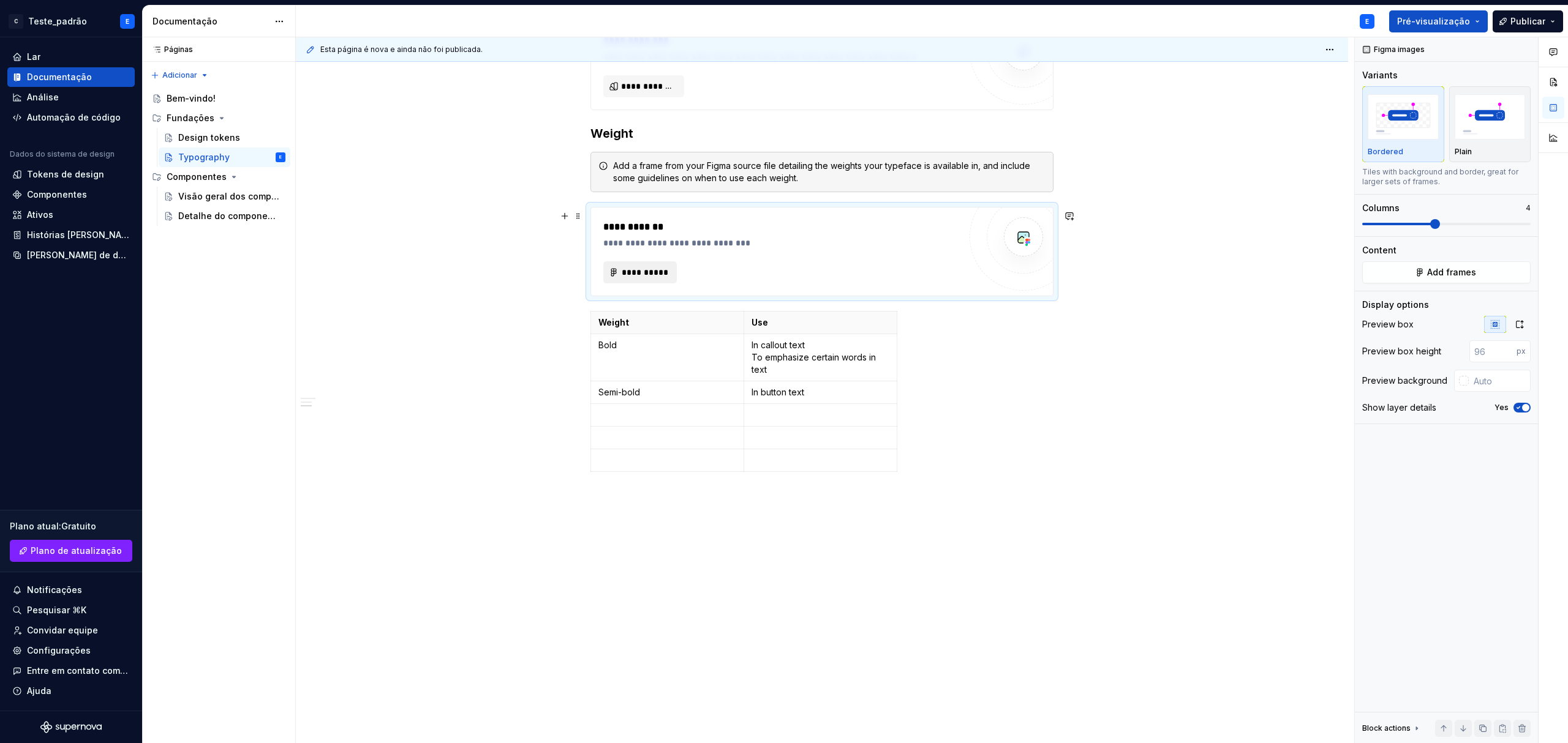
click at [643, 277] on button "**********" at bounding box center [639, 272] width 73 height 22
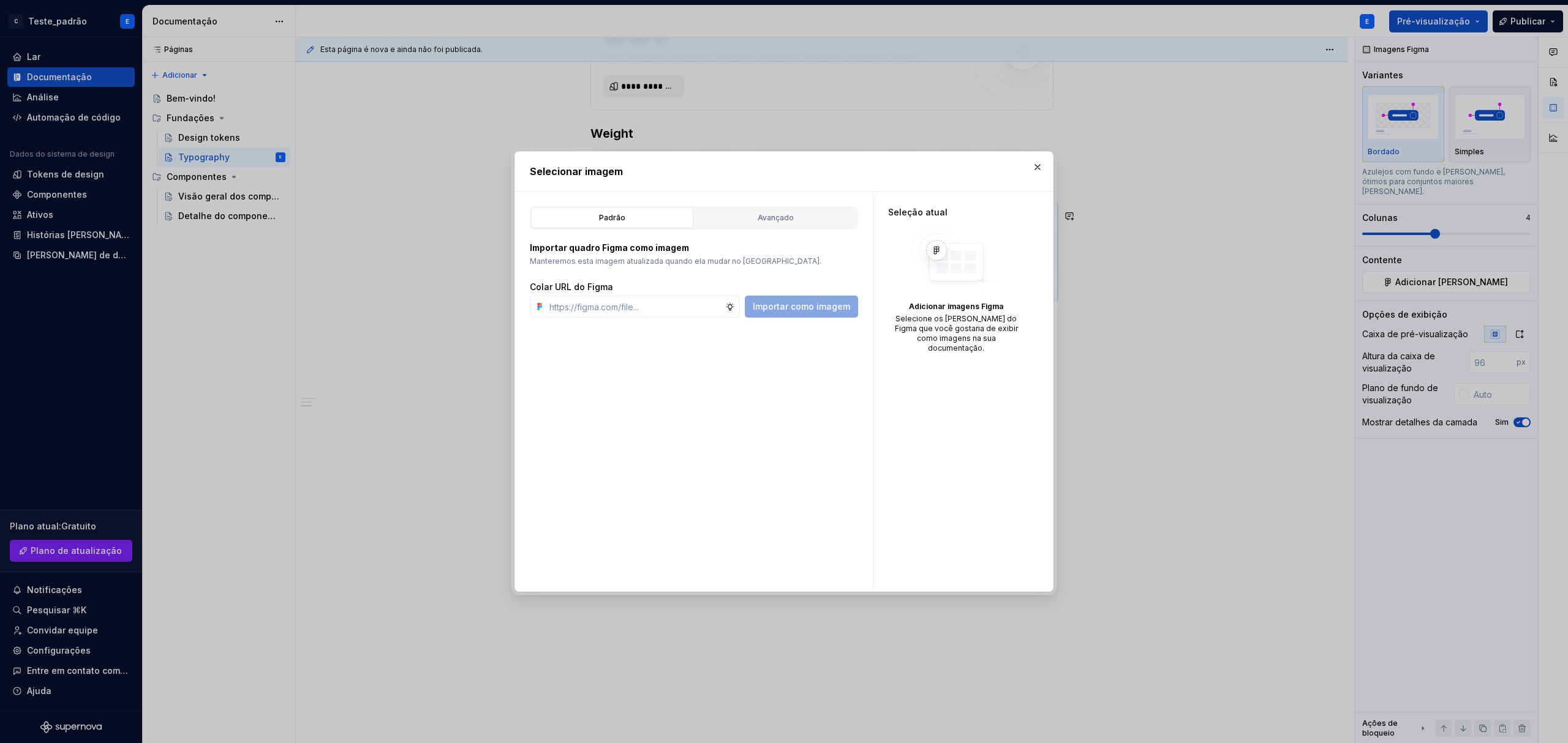
click at [779, 206] on div "Padrão Avançado" at bounding box center [693, 218] width 329 height 24
click at [779, 212] on div "Avançado" at bounding box center [776, 218] width 154 height 13
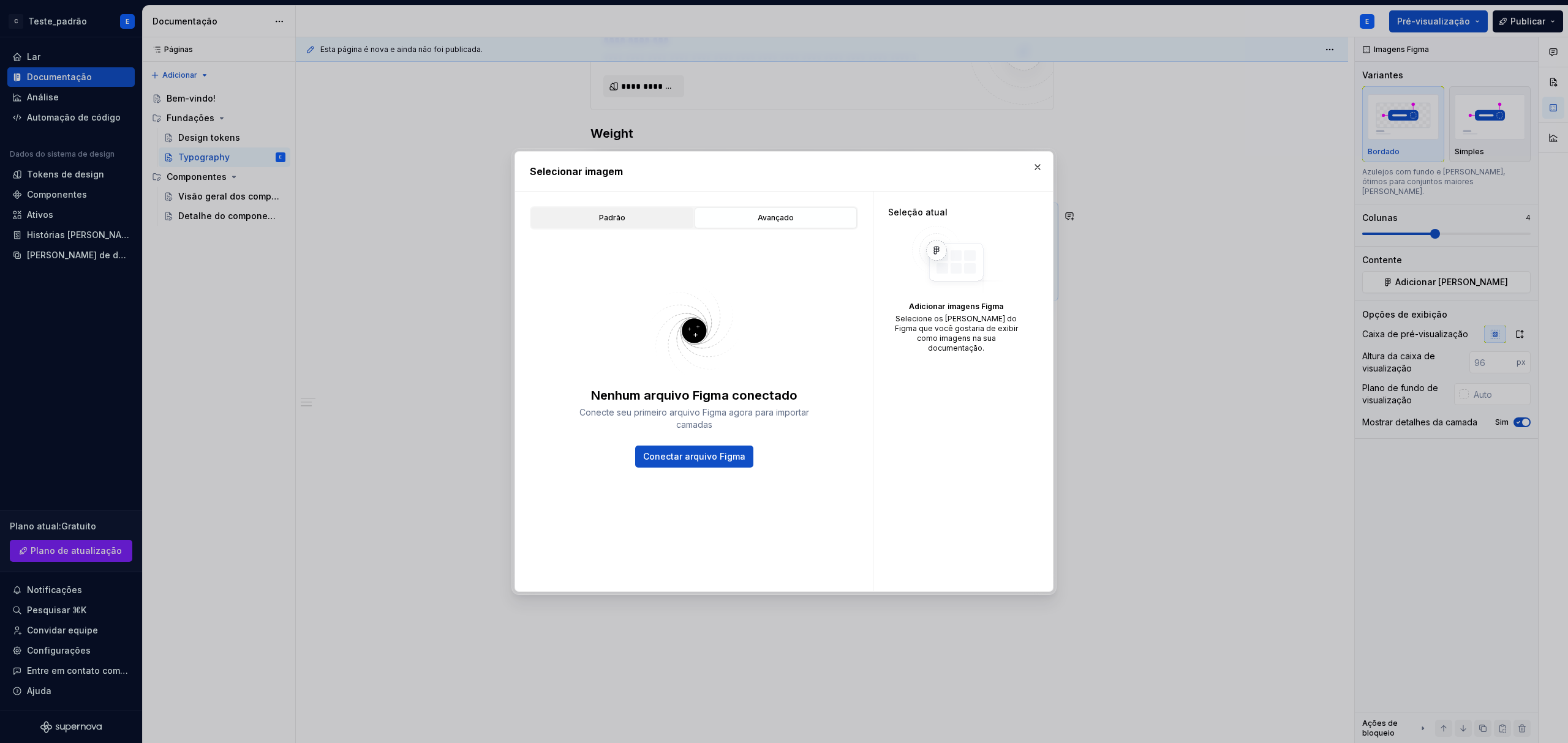
click at [607, 216] on font "Padrão" at bounding box center [612, 217] width 26 height 9
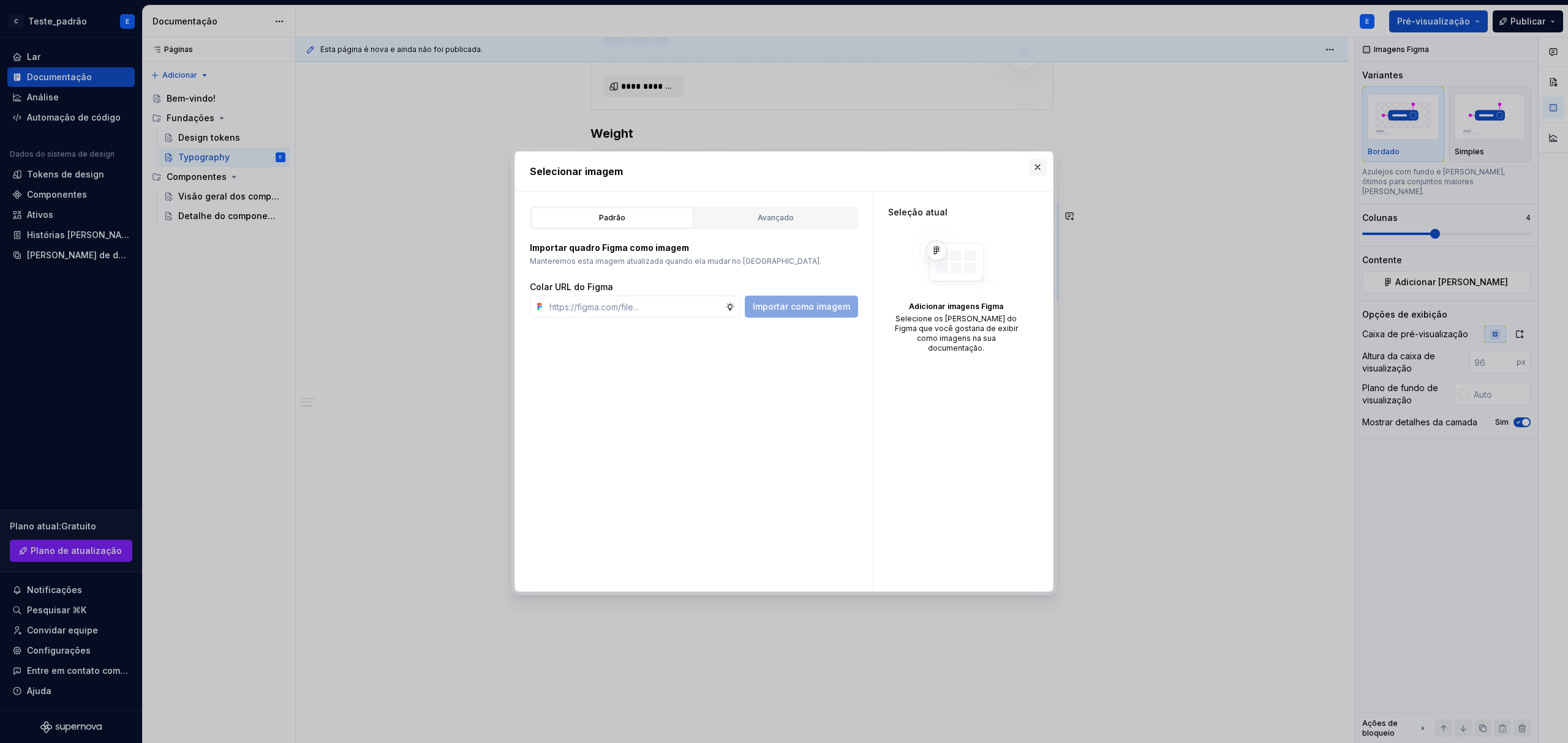
click at [836, 165] on button "button" at bounding box center [1037, 167] width 17 height 17
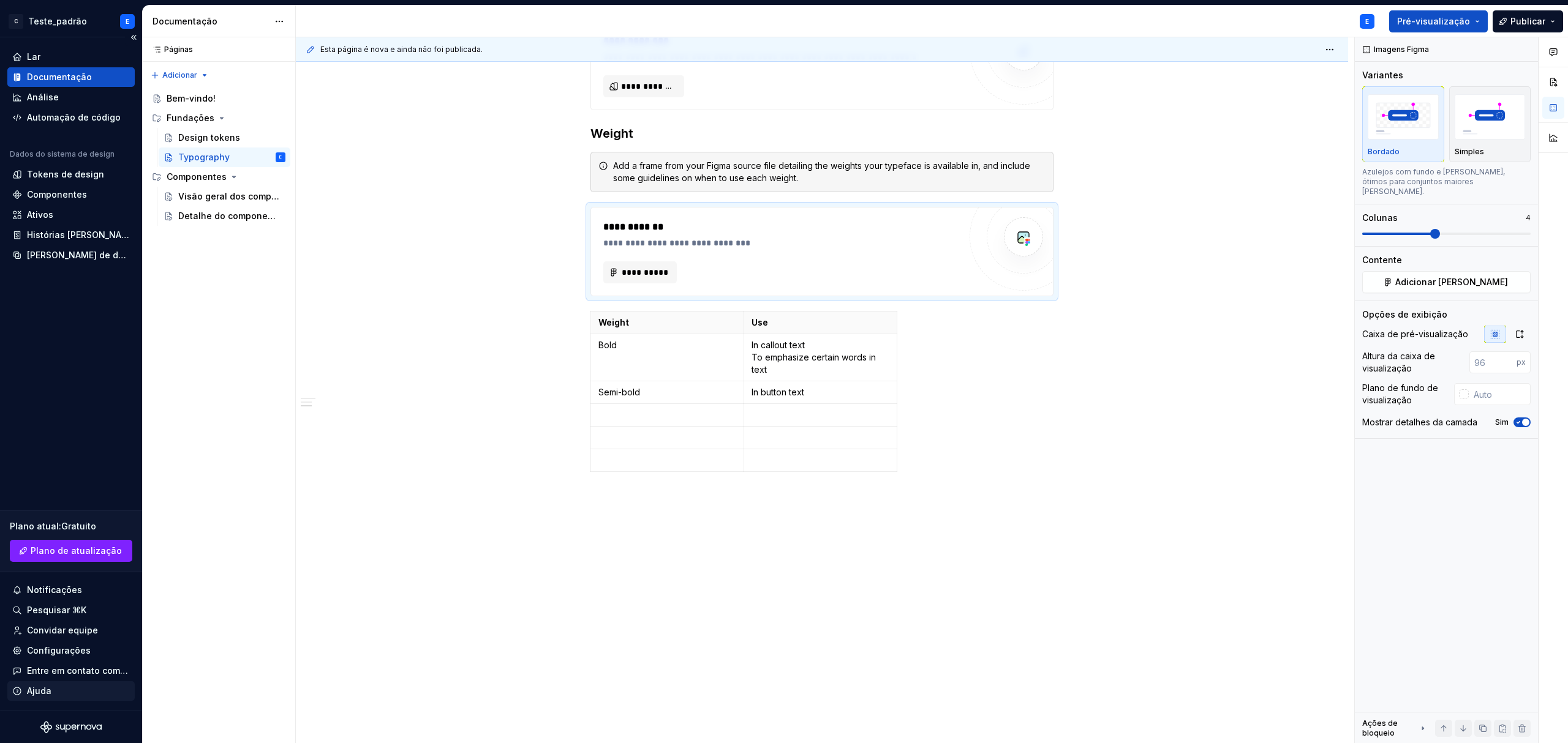
click at [48, 367] on font "Ajuda" at bounding box center [39, 691] width 24 height 10
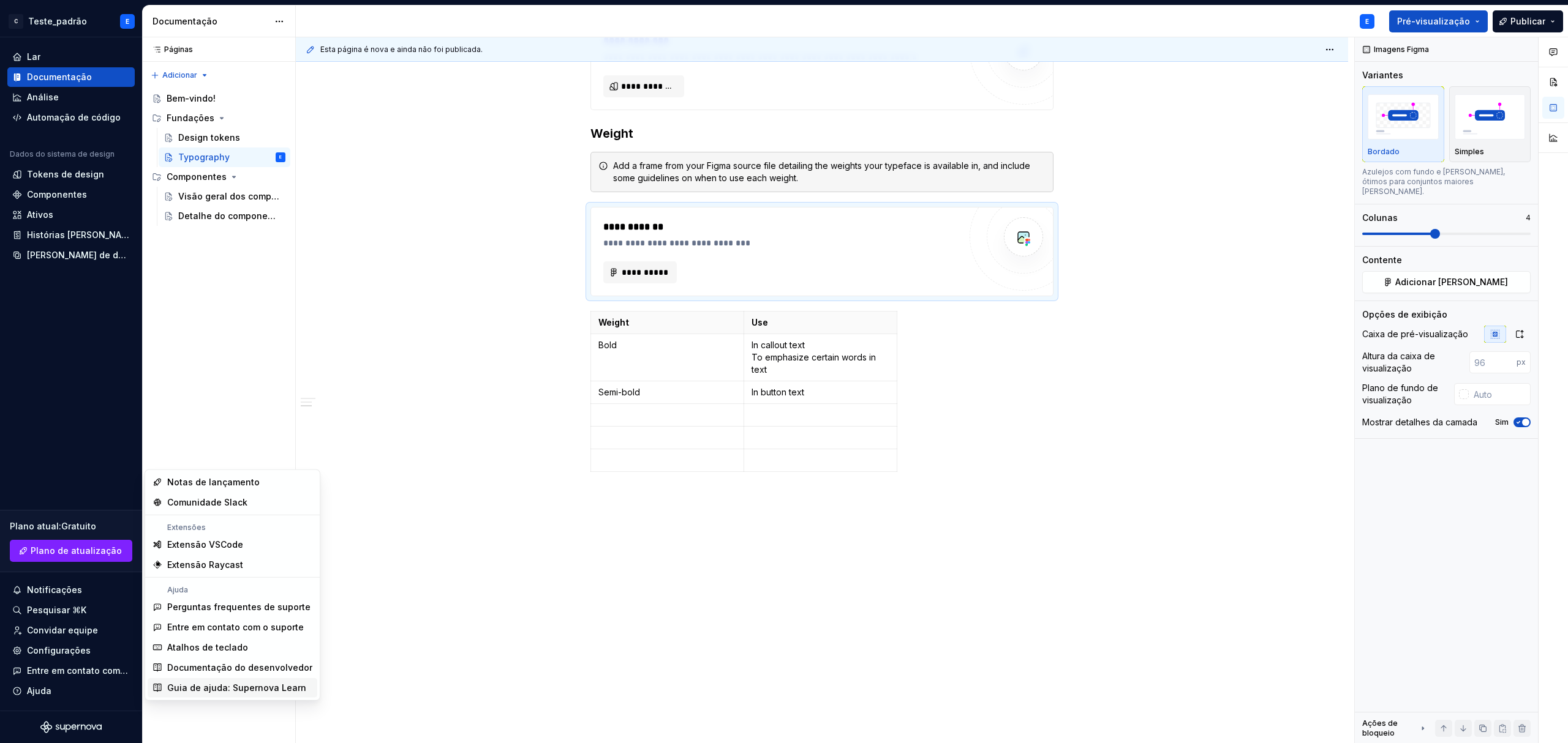
click at [204, 367] on font "Guia de ajuda: Supernova Learn" at bounding box center [237, 687] width 139 height 10
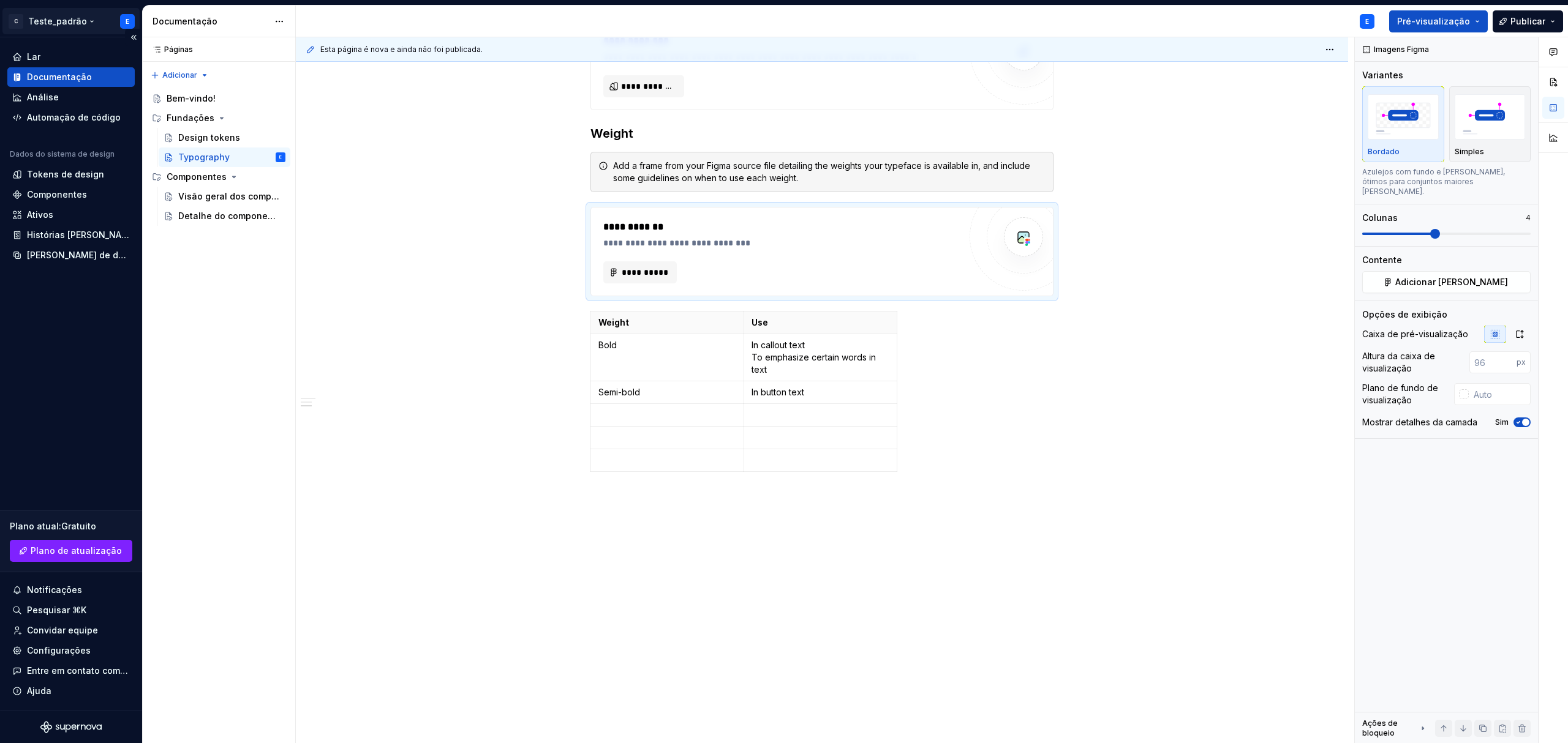
click at [90, 22] on html "C Teste_padrão E Lar Documentação Análise Automação de código Dados do sistema …" at bounding box center [784, 371] width 1568 height 743
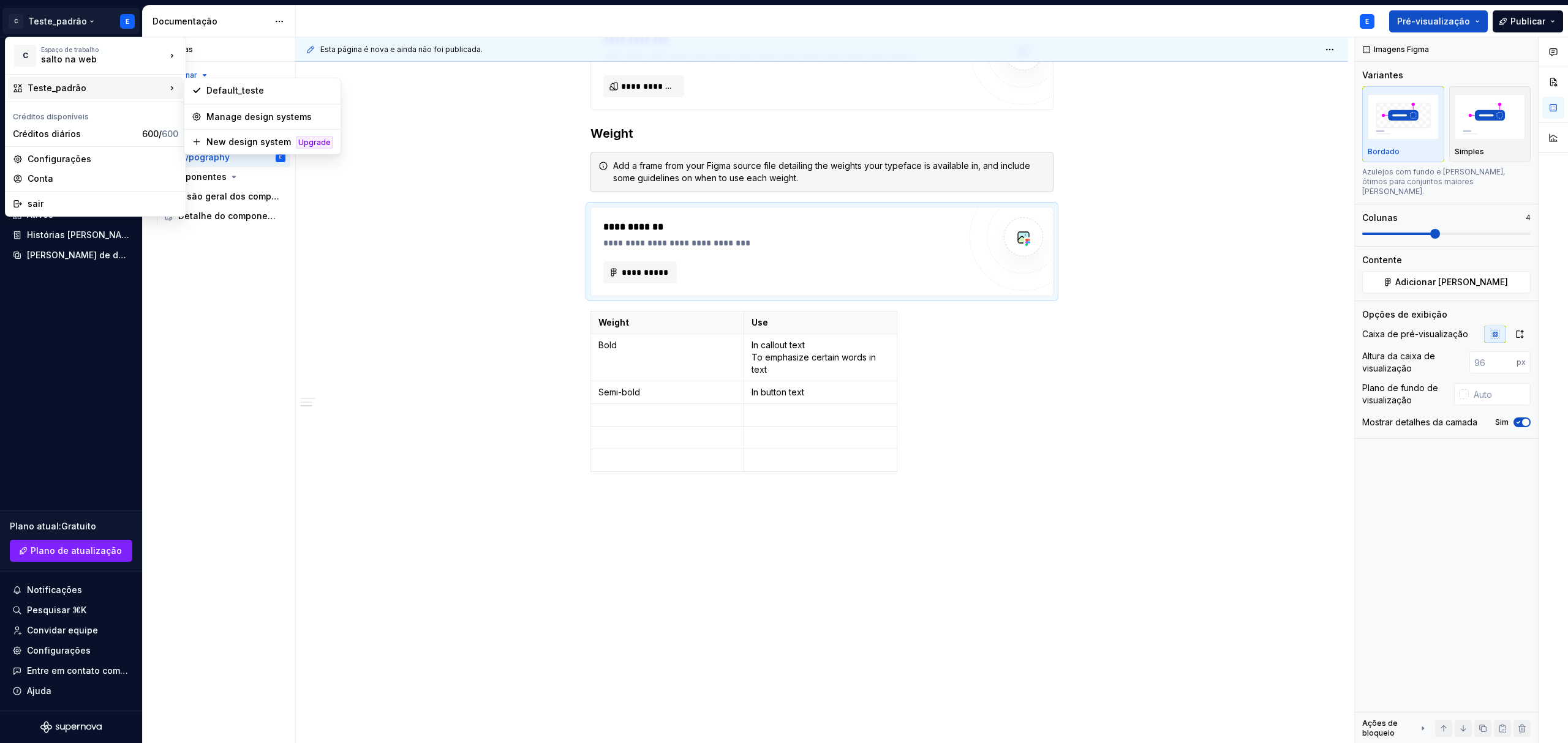
type textarea "*"
click at [266, 143] on font "Novo sistema de design" at bounding box center [258, 141] width 104 height 10
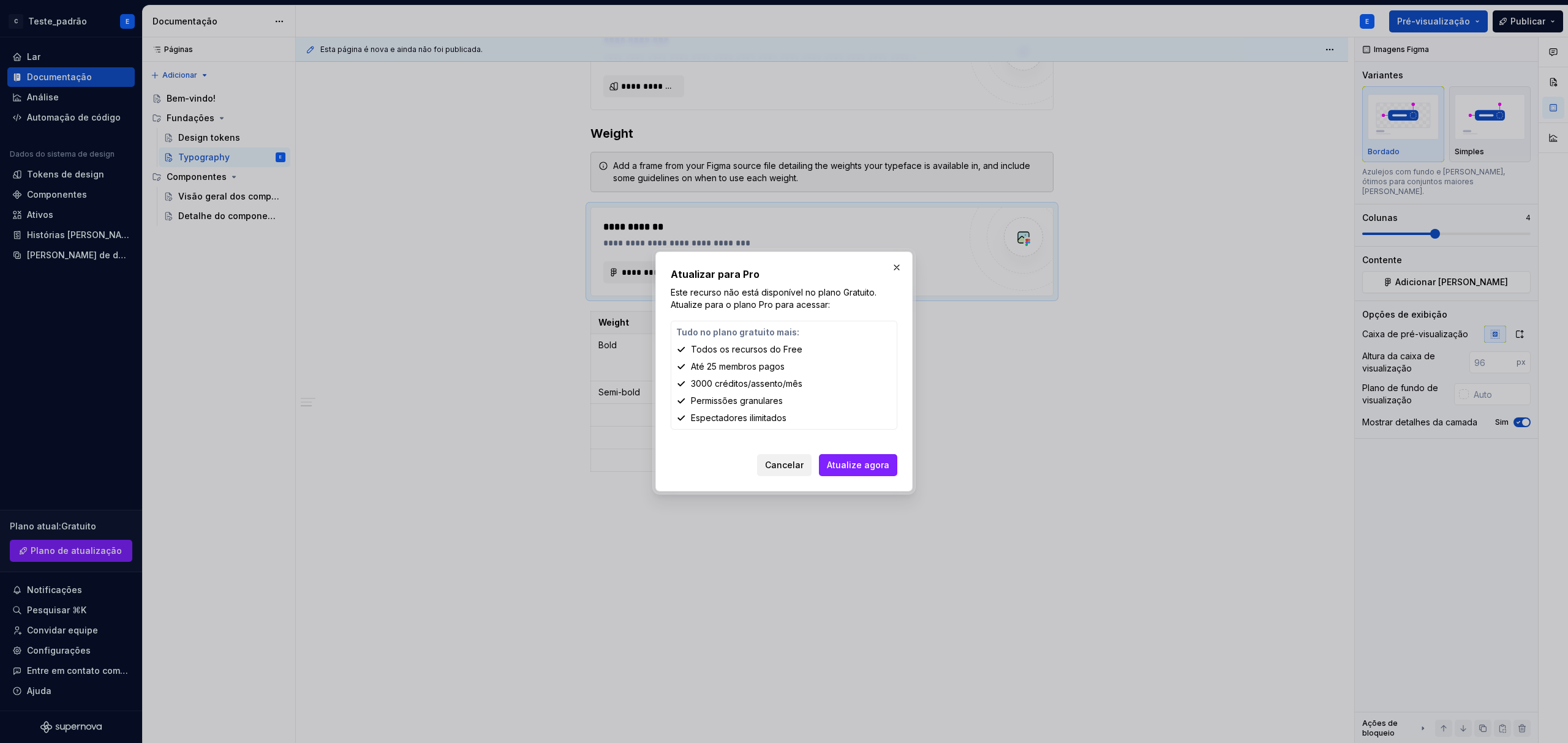
click at [792, 367] on font "Cancelar" at bounding box center [784, 464] width 39 height 10
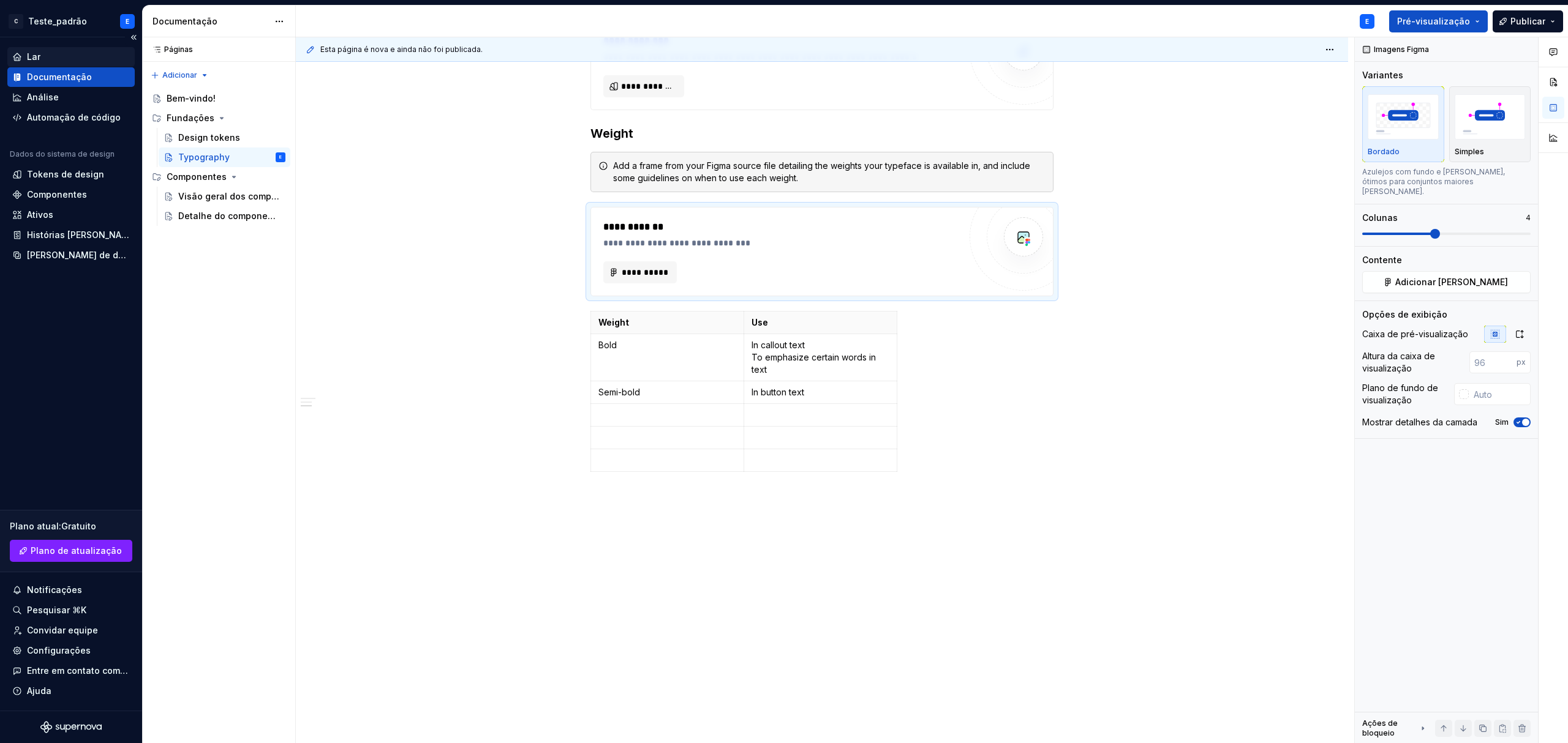
click at [48, 62] on div "Lar" at bounding box center [72, 57] width 118 height 13
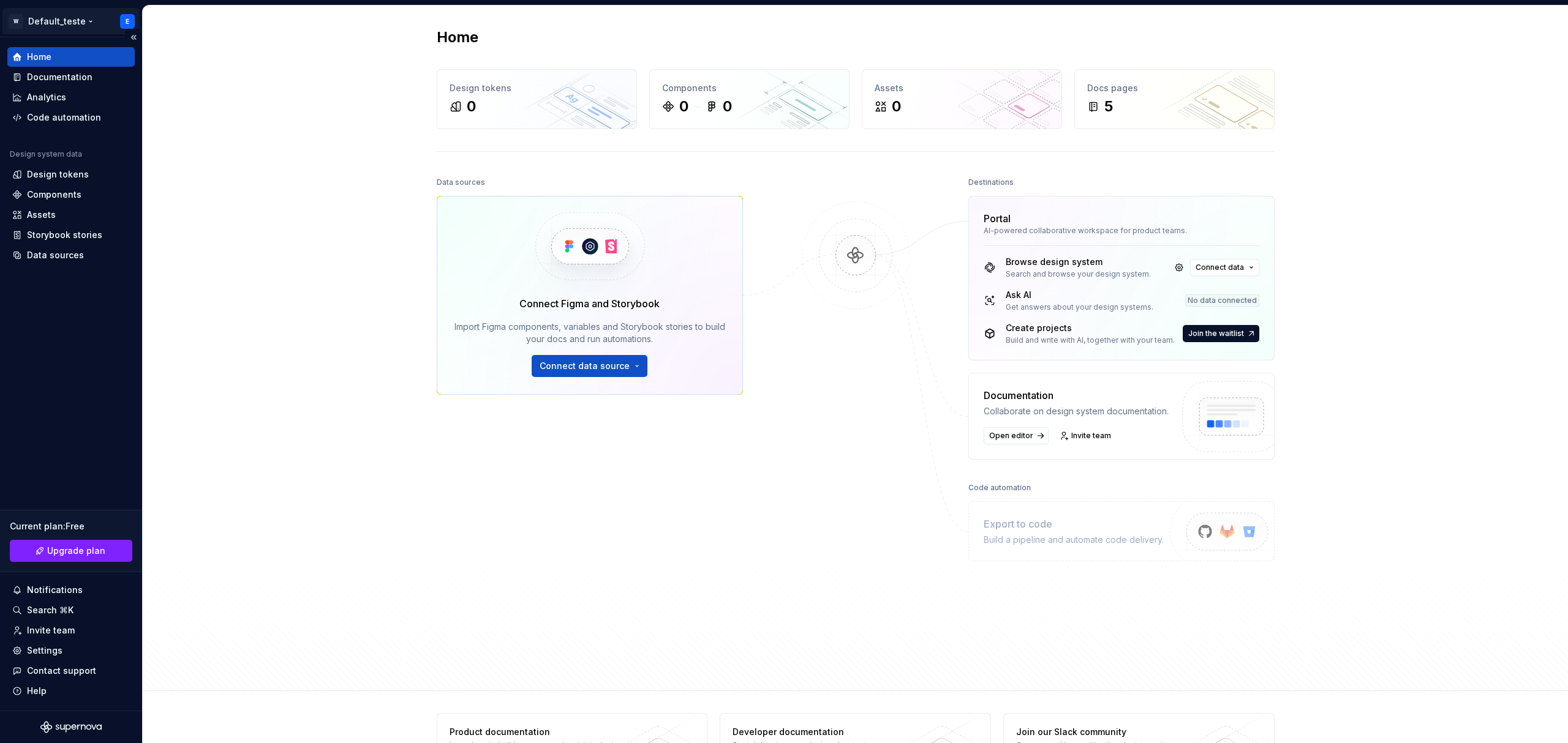
click at [97, 27] on html "W Default_teste E Home Documentation Analytics Code automation Design system da…" at bounding box center [784, 371] width 1568 height 743
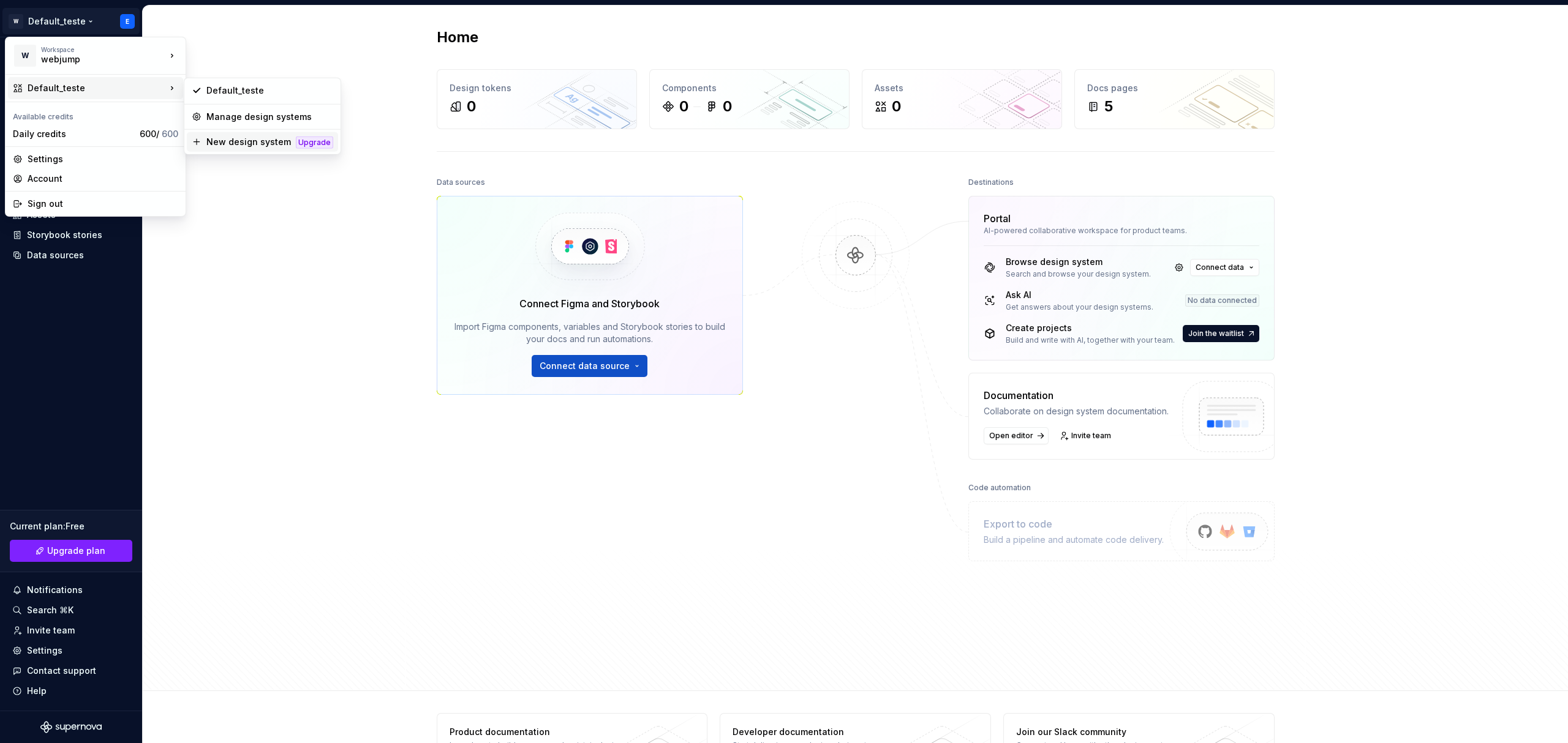
click at [225, 140] on div "New design system" at bounding box center [248, 142] width 84 height 13
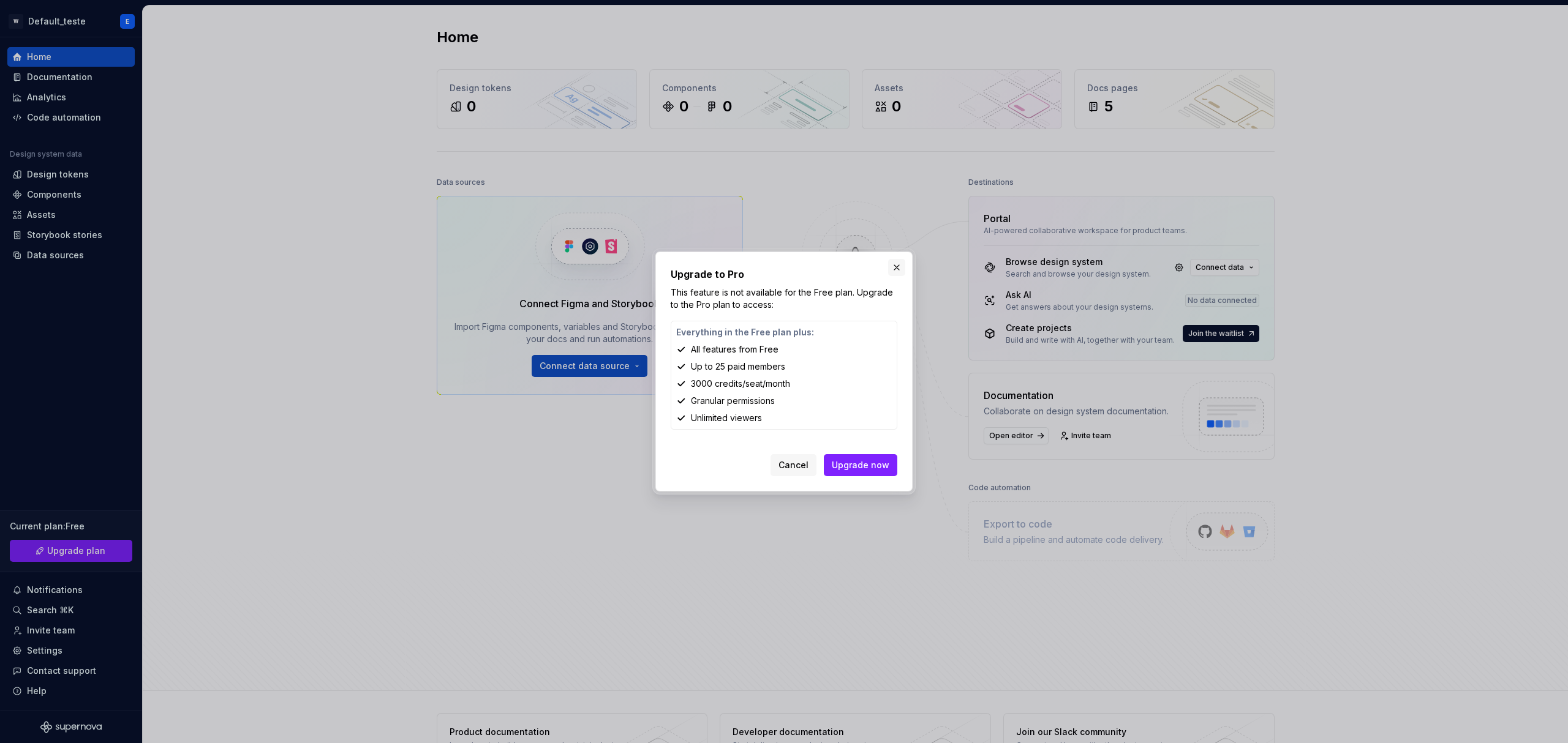
click at [836, 275] on button "button" at bounding box center [896, 267] width 17 height 17
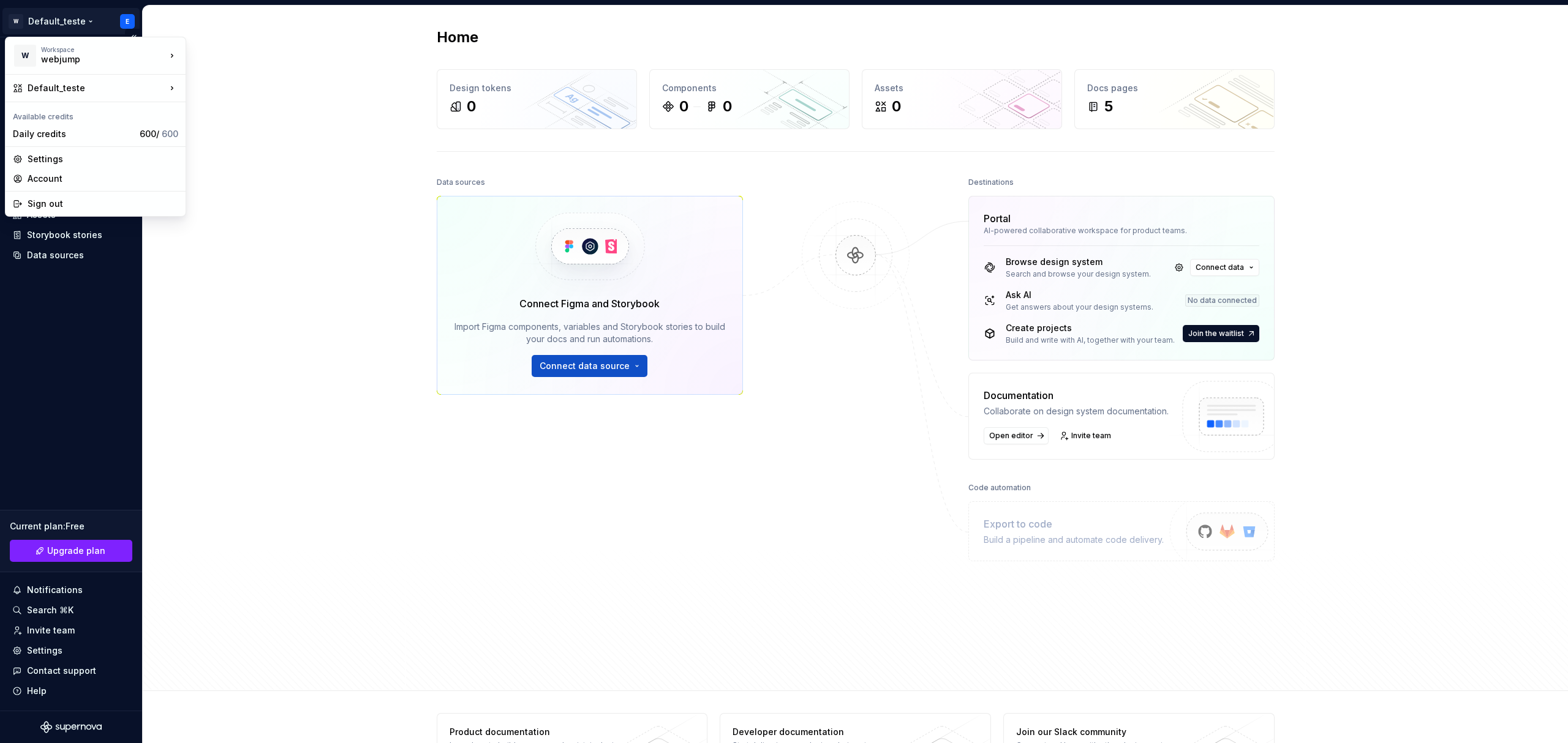
click at [55, 29] on html "W Default_teste E Home Documentation Analytics Code automation Design system da…" at bounding box center [784, 371] width 1568 height 743
drag, startPoint x: 50, startPoint y: 62, endPoint x: 80, endPoint y: 37, distance: 39.1
click at [80, 37] on div "W Workspace webjump Default_teste Available credits Daily credits 600 / 600 Set…" at bounding box center [95, 127] width 181 height 180
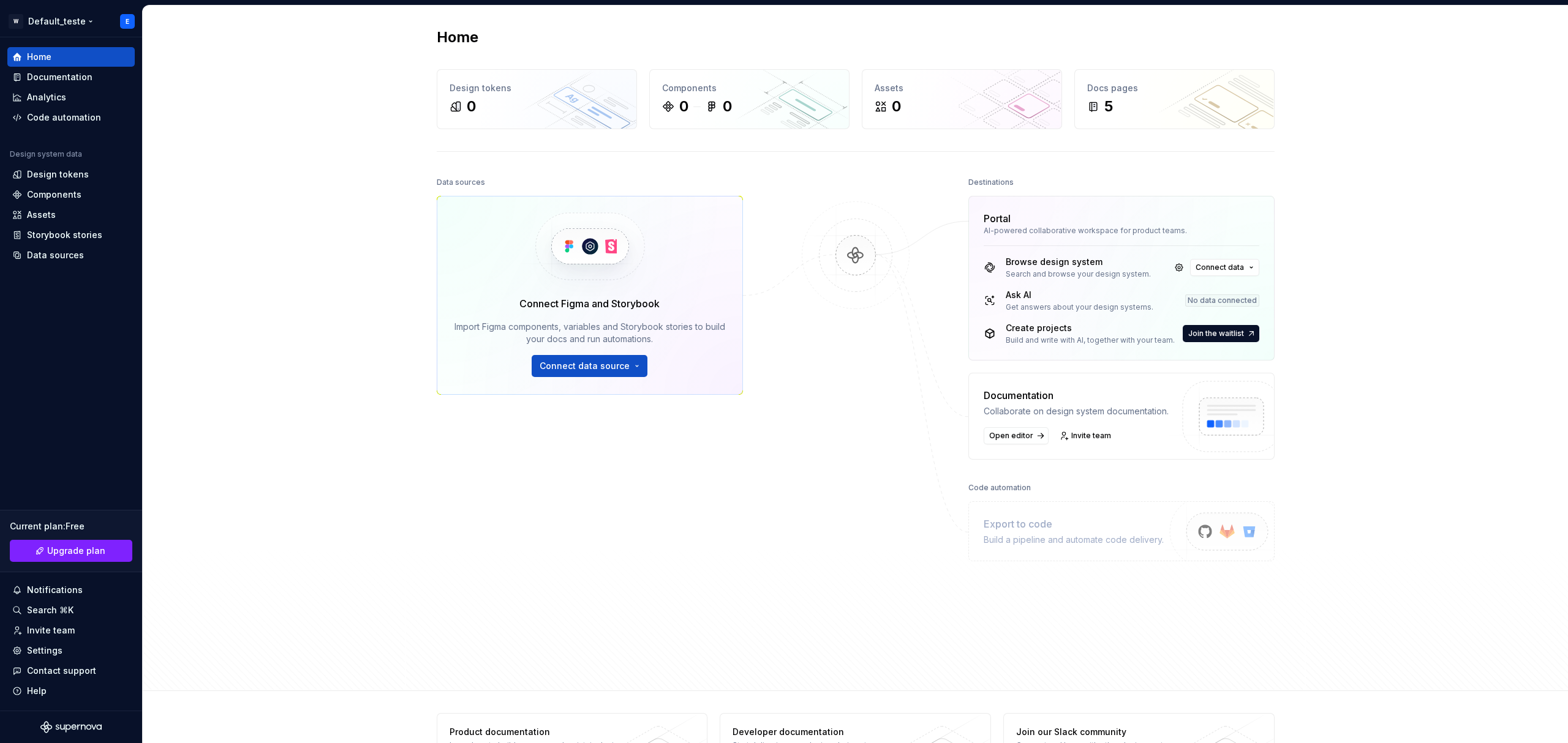
click at [54, 20] on html "W Default_teste E Home Documentation Analytics Code automation Design system da…" at bounding box center [784, 371] width 1568 height 743
click at [249, 367] on html "W Default_teste E Home Documentation Analytics Code automation Design system da…" at bounding box center [784, 371] width 1568 height 743
click at [33, 20] on html "W Default_teste E Home Documentation Analytics Code automation Design system da…" at bounding box center [784, 371] width 1568 height 743
click at [206, 337] on html "W Default_teste E Home Documentation Analytics Code automation Design system da…" at bounding box center [784, 371] width 1568 height 743
